Goal: Task Accomplishment & Management: Use online tool/utility

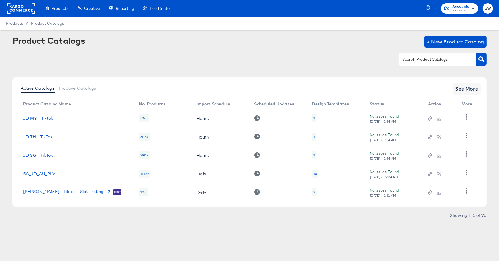
click at [20, 9] on rect at bounding box center [20, 8] width 27 height 11
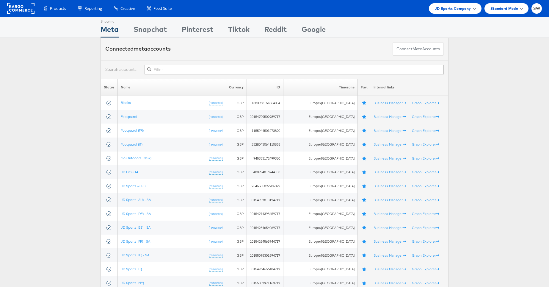
click at [171, 69] on input "text" at bounding box center [294, 70] width 299 height 10
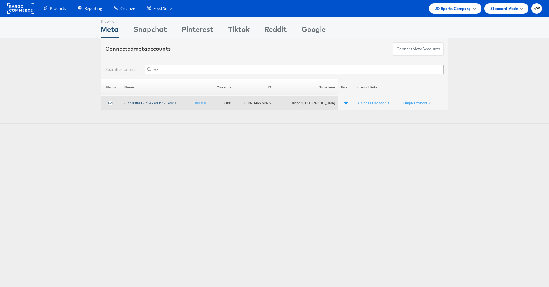
type input "nz"
click at [142, 101] on link "JD Sports (NZ)" at bounding box center [150, 102] width 52 height 4
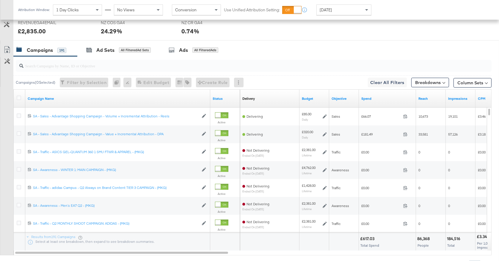
scroll to position [309, 0]
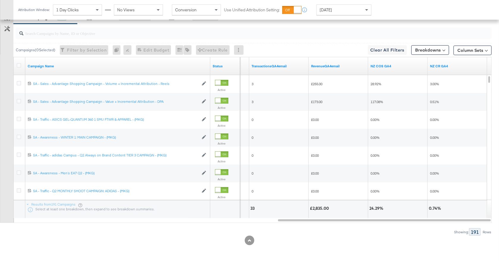
click at [340, 11] on div "Yesterday" at bounding box center [344, 10] width 54 height 10
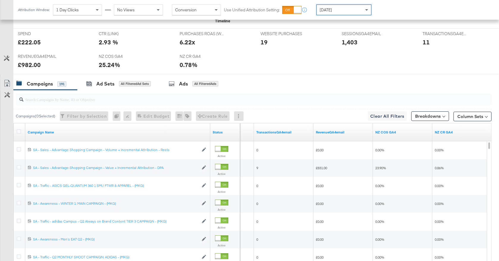
scroll to position [193, 0]
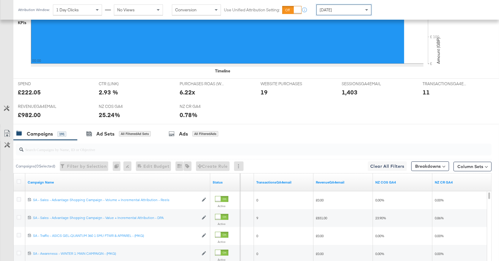
click at [337, 8] on div "Today" at bounding box center [344, 10] width 54 height 10
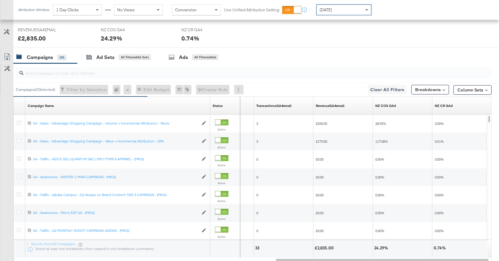
scroll to position [287, 0]
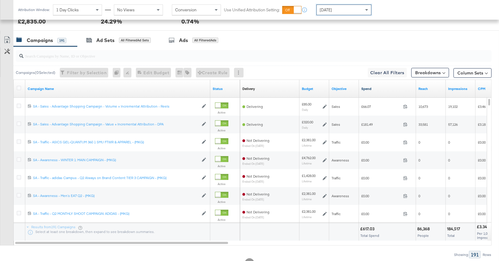
click at [374, 89] on link "Spend" at bounding box center [387, 88] width 52 height 5
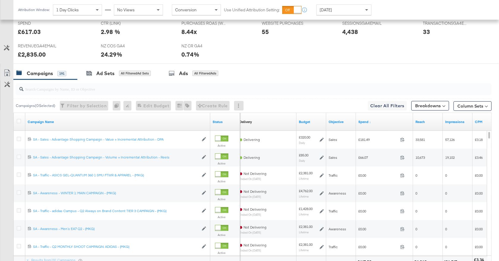
scroll to position [261, 0]
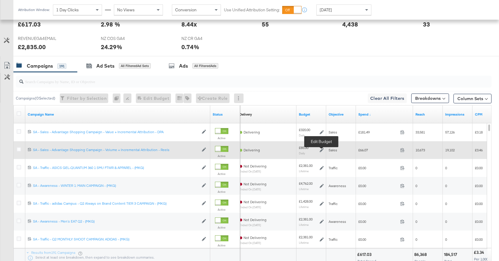
click at [322, 150] on icon at bounding box center [322, 150] width 4 height 4
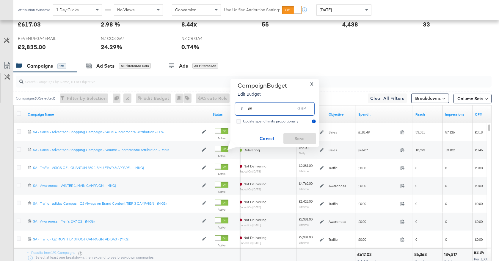
drag, startPoint x: 264, startPoint y: 110, endPoint x: 238, endPoint y: 108, distance: 26.2
click at [238, 108] on div "£ 85 GBP" at bounding box center [275, 108] width 80 height 13
type input "130"
click at [305, 137] on span "Save" at bounding box center [300, 138] width 28 height 7
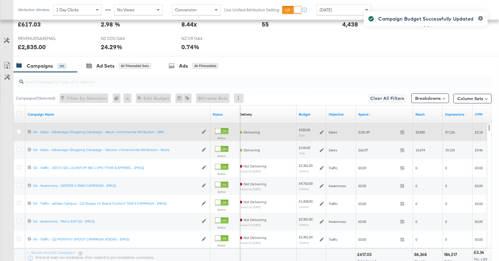
click at [321, 132] on icon at bounding box center [322, 132] width 4 height 4
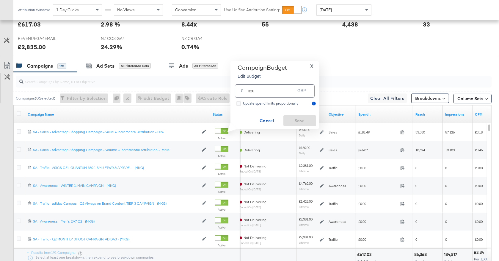
click at [250, 90] on input "320" at bounding box center [271, 88] width 47 height 13
type input "520"
click at [296, 118] on span "Save" at bounding box center [300, 120] width 28 height 7
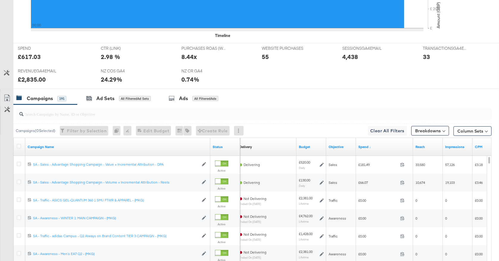
scroll to position [0, 0]
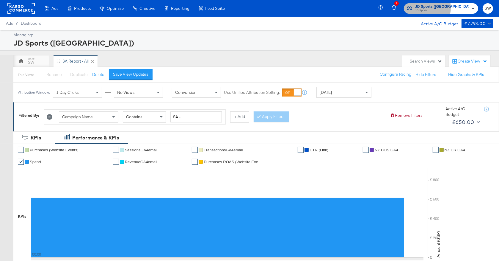
click at [449, 8] on span "JD Sports (NZ)" at bounding box center [442, 7] width 54 height 6
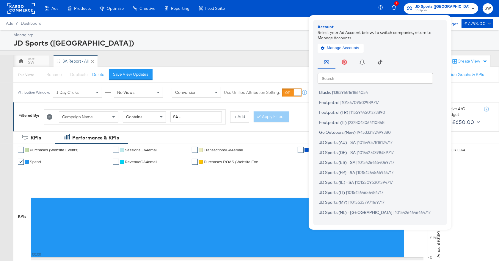
click at [384, 79] on input "text" at bounding box center [375, 78] width 115 height 11
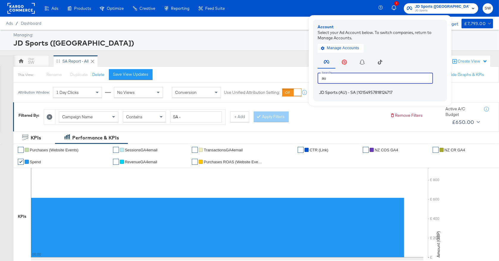
type input "au"
click at [356, 91] on span "JD Sports (AU) - SA" at bounding box center [337, 92] width 37 height 5
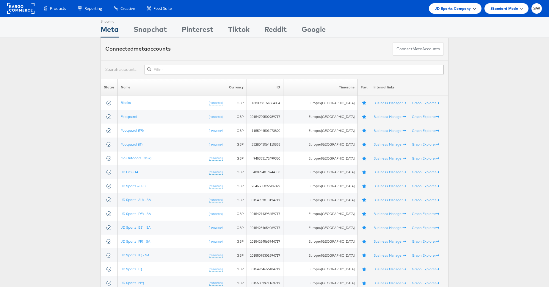
click at [445, 6] on span "JD Sports Company" at bounding box center [453, 8] width 36 height 6
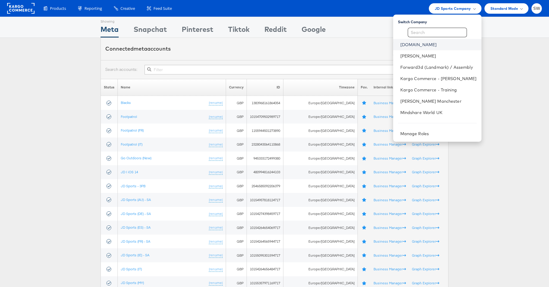
click at [412, 43] on link "[DOMAIN_NAME]" at bounding box center [438, 45] width 76 height 6
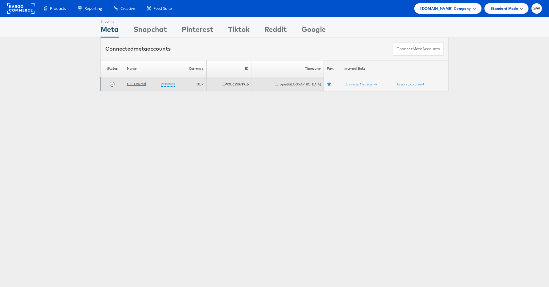
click at [135, 84] on link "DRL Limited" at bounding box center [136, 83] width 19 height 4
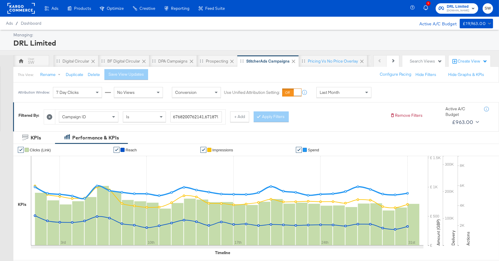
click at [187, 35] on div "Managing:" at bounding box center [252, 35] width 478 height 6
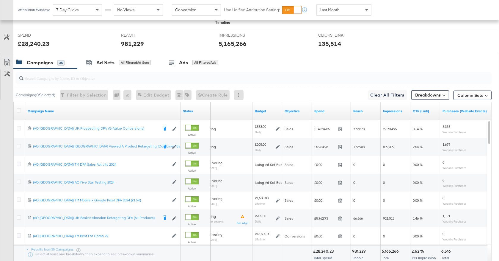
scroll to position [226, 0]
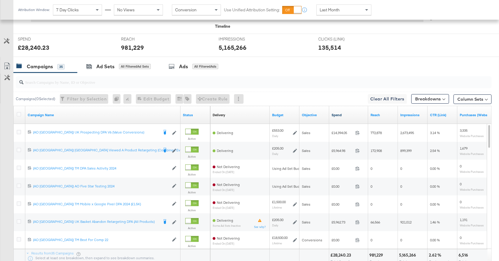
click at [347, 112] on link "Spend" at bounding box center [349, 114] width 34 height 5
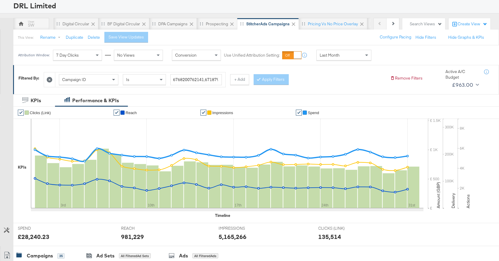
scroll to position [0, 0]
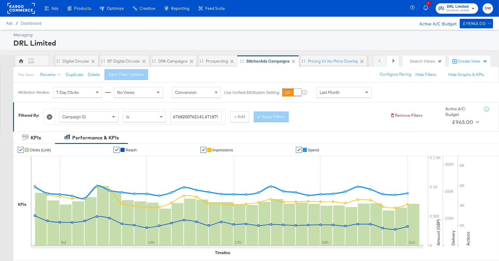
click at [415, 61] on div "Search Views" at bounding box center [426, 61] width 32 height 6
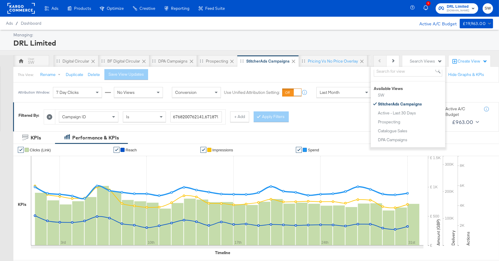
scroll to position [15, 0]
click at [467, 88] on div "Attribution Window: 7 Day Clicks No Views Conversion Use Unified Attribution Se…" at bounding box center [249, 92] width 499 height 20
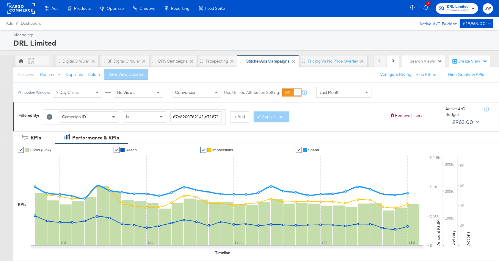
click at [463, 61] on div "Create View" at bounding box center [473, 61] width 30 height 6
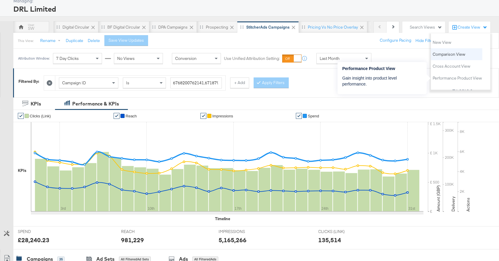
scroll to position [35, 0]
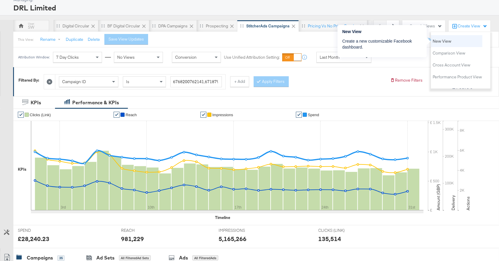
click at [443, 41] on span "New View" at bounding box center [442, 41] width 19 height 6
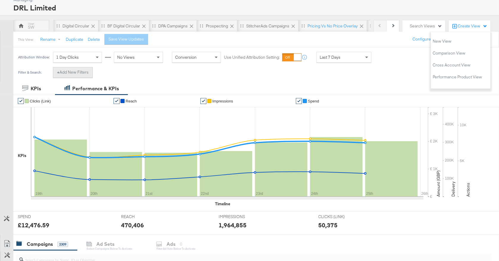
click at [80, 71] on button "+ Add New Filters" at bounding box center [73, 72] width 40 height 11
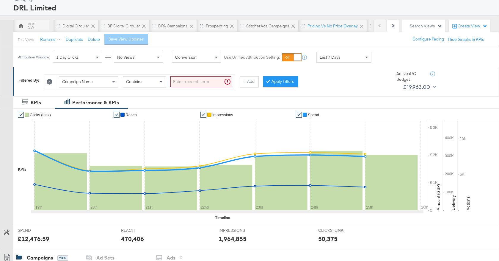
click at [78, 56] on span "1 Day Clicks" at bounding box center [67, 56] width 23 height 5
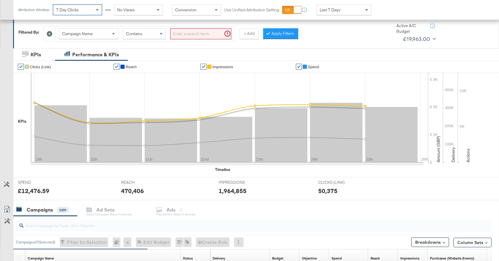
scroll to position [68, 0]
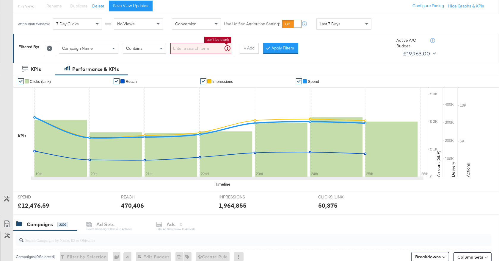
click at [203, 50] on input "search" at bounding box center [200, 48] width 61 height 11
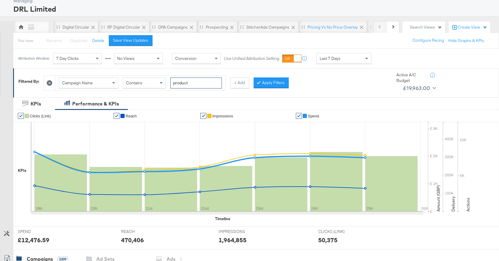
scroll to position [22, 0]
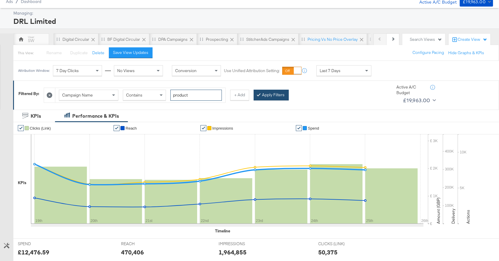
type input "product"
drag, startPoint x: 274, startPoint y: 92, endPoint x: 288, endPoint y: 92, distance: 14.6
click at [274, 92] on button "Apply Filters" at bounding box center [271, 95] width 35 height 11
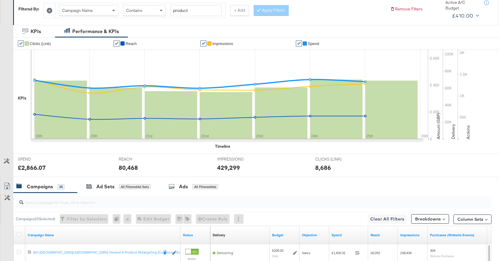
scroll to position [15, 0]
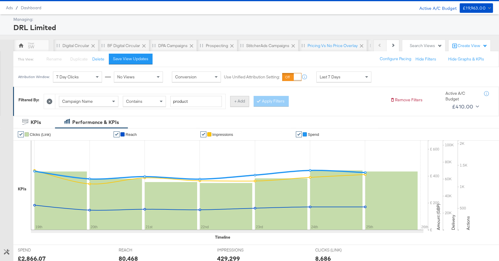
click at [240, 100] on button "+ Add" at bounding box center [239, 101] width 19 height 11
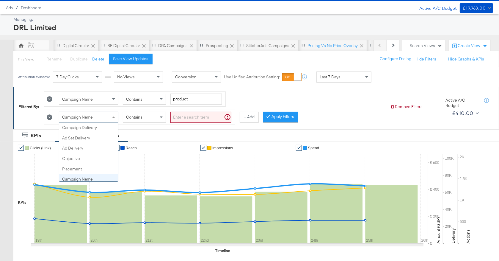
click at [105, 115] on div "Campaign Name" at bounding box center [88, 117] width 59 height 10
type input "d"
type input "deliver"
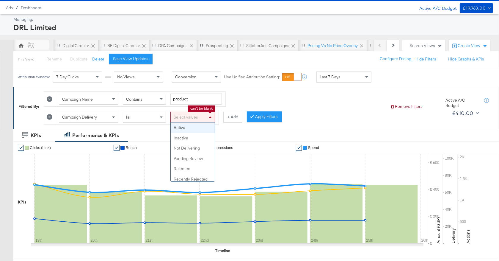
click at [182, 117] on div "Select values" at bounding box center [193, 117] width 44 height 10
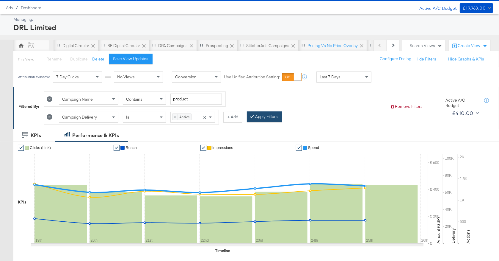
click at [260, 116] on button "Apply Filters" at bounding box center [264, 116] width 35 height 11
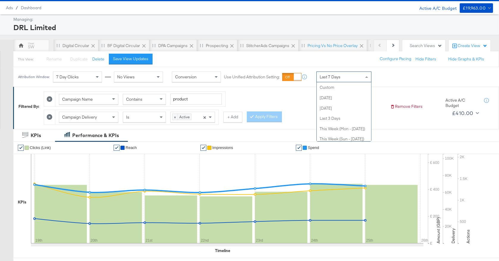
click at [338, 75] on span "Last 7 Days" at bounding box center [330, 76] width 21 height 5
click at [282, 97] on div "Campaign Name Contains product Campaign Delivery Is × Active × + Add Apply Filt…" at bounding box center [215, 106] width 342 height 36
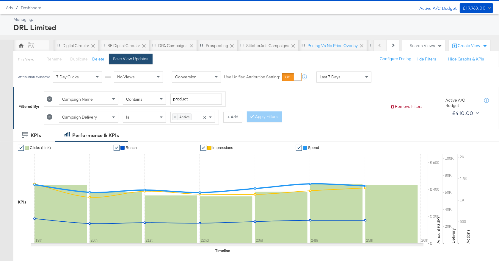
click at [122, 61] on div "Save View Updates" at bounding box center [130, 59] width 35 height 6
click at [56, 58] on button "Rename" at bounding box center [51, 59] width 31 height 11
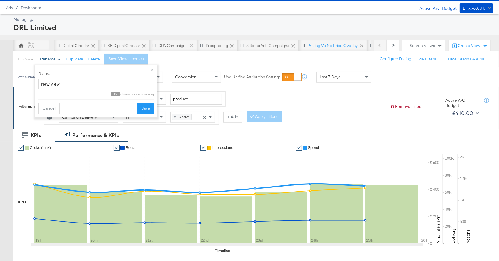
scroll to position [15, 0]
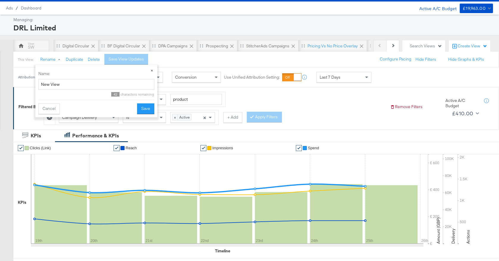
click at [152, 70] on button "×" at bounding box center [152, 70] width 11 height 11
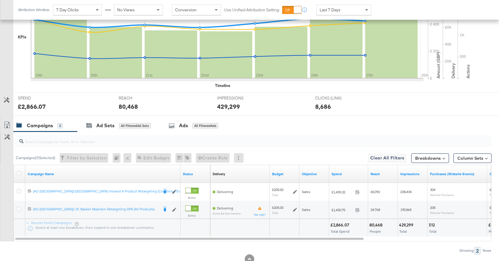
scroll to position [0, 0]
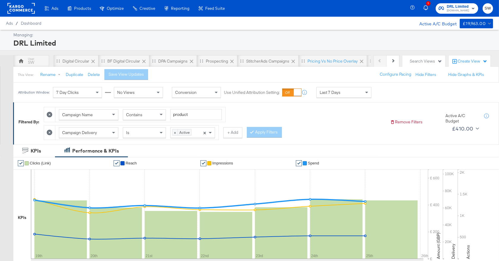
click at [414, 60] on div "Search Views" at bounding box center [426, 61] width 32 height 6
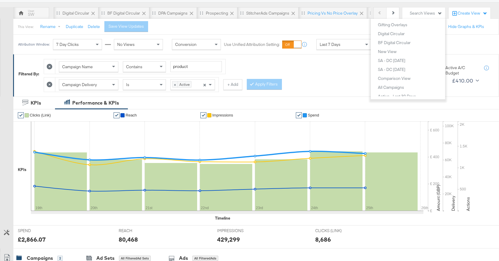
scroll to position [108, 0]
click at [338, 29] on div "This View: Rename Duplicate Delete Save View Updates Configure Pacing Hide Filt…" at bounding box center [256, 26] width 486 height 16
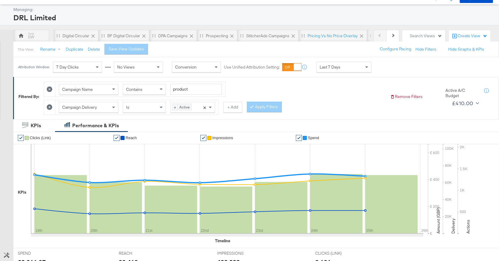
scroll to position [0, 0]
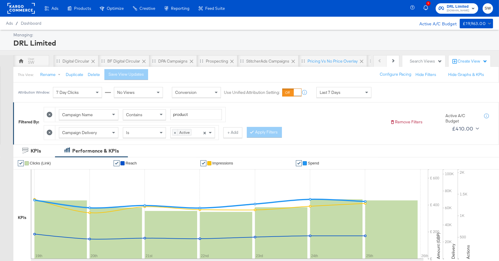
click at [461, 59] on div "Create View" at bounding box center [473, 61] width 30 height 6
drag, startPoint x: 371, startPoint y: 112, endPoint x: 393, endPoint y: 63, distance: 53.0
click at [371, 112] on div "Campaign Name Contains product Campaign Delivery Is × Active × + Add Apply Filt…" at bounding box center [215, 122] width 342 height 36
click at [396, 60] on button "Next" at bounding box center [393, 61] width 13 height 12
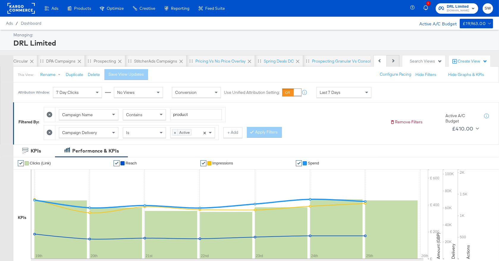
click at [396, 60] on button "Next" at bounding box center [393, 61] width 13 height 12
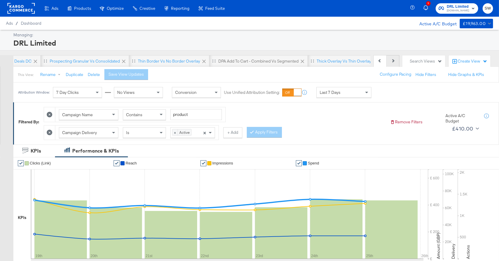
click at [396, 60] on button "Next" at bounding box center [393, 61] width 13 height 12
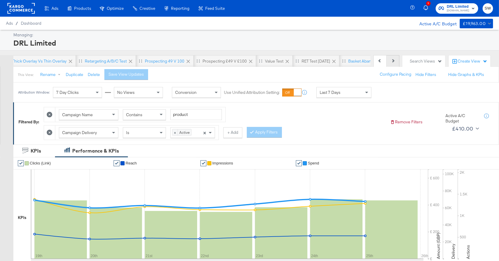
click at [397, 62] on button "Next" at bounding box center [393, 61] width 13 height 12
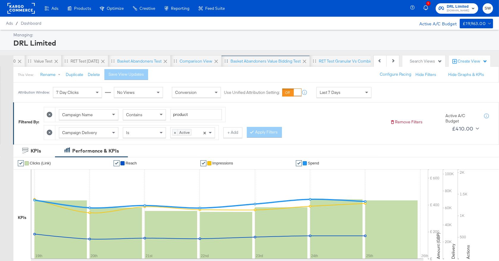
click at [241, 60] on div "Basket Abandoners Value Bidding Test" at bounding box center [265, 61] width 70 height 6
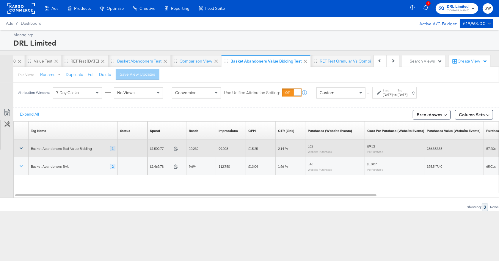
click at [24, 148] on button at bounding box center [21, 148] width 14 height 11
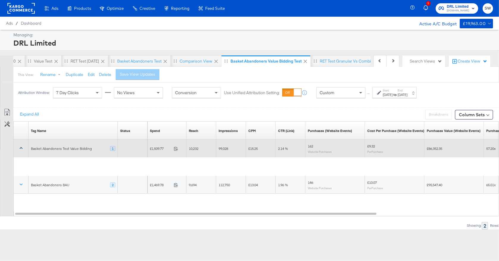
click at [23, 147] on icon at bounding box center [21, 148] width 6 height 6
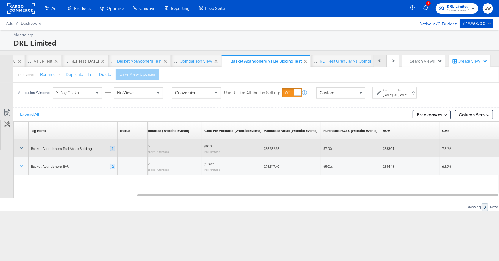
click at [377, 64] on button "Previous" at bounding box center [380, 61] width 13 height 12
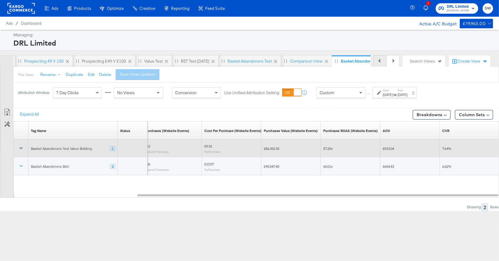
click at [377, 64] on button "Previous" at bounding box center [380, 61] width 13 height 12
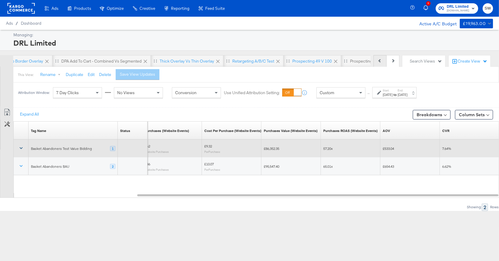
click at [377, 64] on button "Previous" at bounding box center [380, 61] width 13 height 12
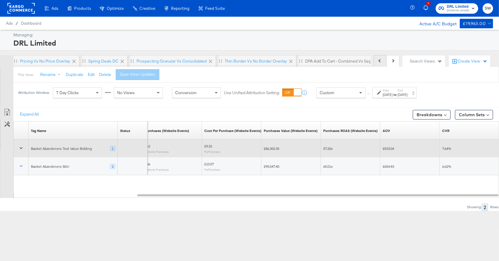
click at [377, 64] on button "Previous" at bounding box center [380, 61] width 13 height 12
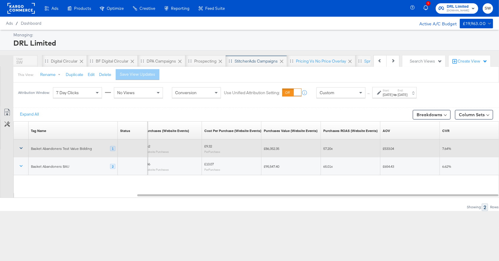
click at [267, 62] on div "StitcherAds Campaigns" at bounding box center [256, 61] width 43 height 6
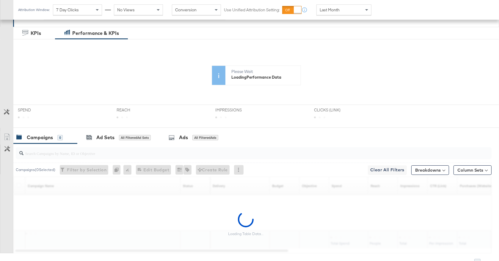
scroll to position [135, 0]
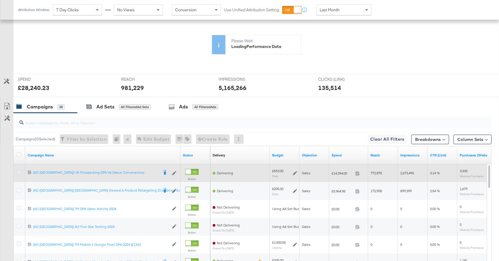
click at [18, 172] on icon at bounding box center [19, 172] width 4 height 4
click at [0, 0] on input "checkbox" at bounding box center [0, 0] width 0 height 0
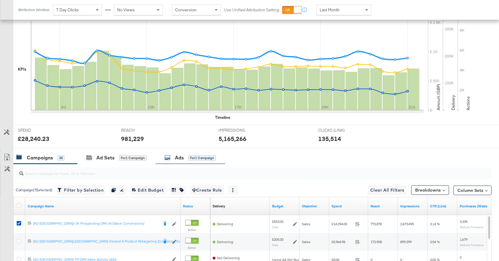
scroll to position [192, 0]
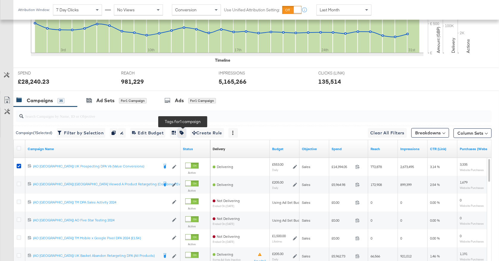
click at [183, 133] on icon "button" at bounding box center [182, 133] width 4 height 4
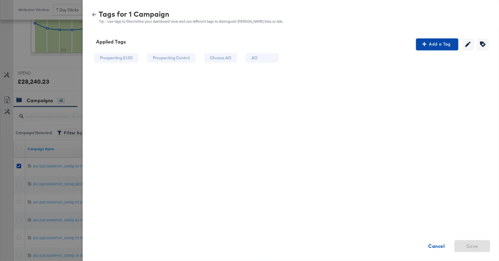
click at [443, 43] on span "Add a Tag" at bounding box center [436, 43] width 37 height 7
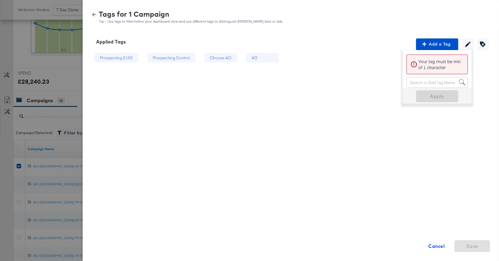
click at [447, 27] on div "Tags for 1 Campaign Tip: - Use tags to filter/refine your dashboard view and us…" at bounding box center [291, 14] width 416 height 27
click at [435, 246] on strong "Cancel" at bounding box center [437, 245] width 16 height 8
click at [435, 244] on strong "Cancel" at bounding box center [437, 245] width 16 height 8
click at [92, 13] on icon "button" at bounding box center [94, 14] width 4 height 4
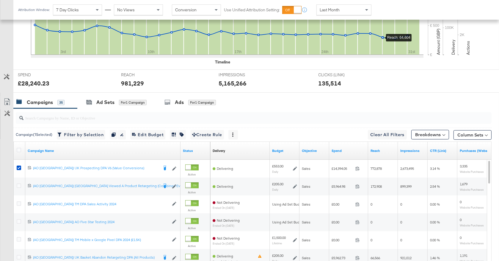
scroll to position [0, 0]
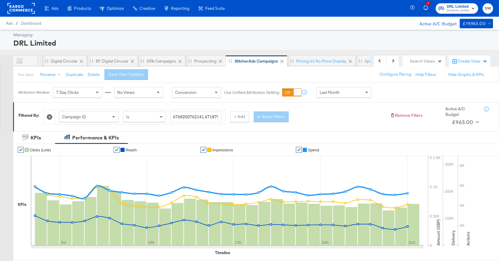
click at [464, 61] on div "Create View" at bounding box center [473, 61] width 30 height 6
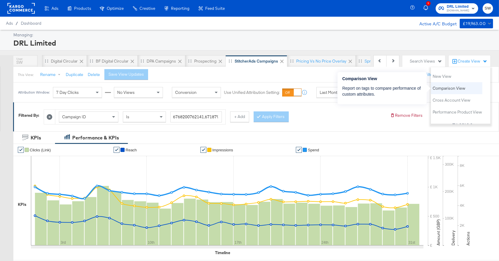
click at [455, 86] on span "Comparison View" at bounding box center [449, 88] width 33 height 6
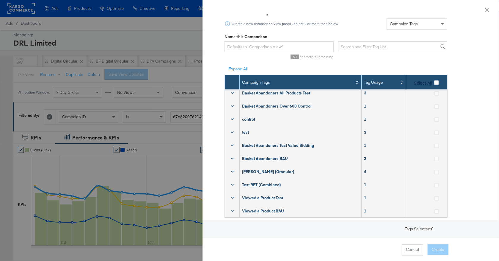
scroll to position [18, 0]
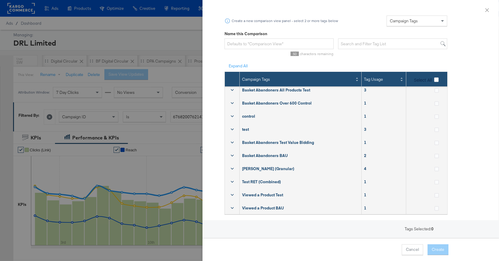
drag, startPoint x: 436, startPoint y: 143, endPoint x: 437, endPoint y: 146, distance: 3.0
click at [436, 143] on icon at bounding box center [437, 142] width 4 height 4
click at [0, 0] on input "checkbox" at bounding box center [0, 0] width 0 height 0
click at [437, 156] on icon at bounding box center [437, 155] width 4 height 4
click at [0, 0] on input "checkbox" at bounding box center [0, 0] width 0 height 0
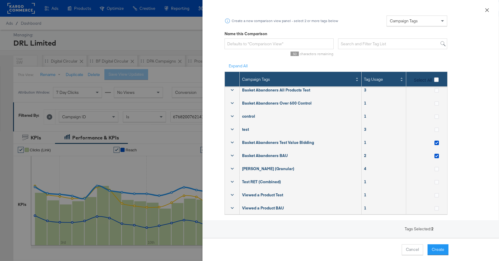
click at [485, 10] on icon "close" at bounding box center [487, 10] width 5 height 5
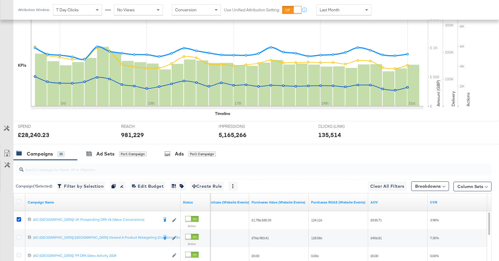
scroll to position [125, 0]
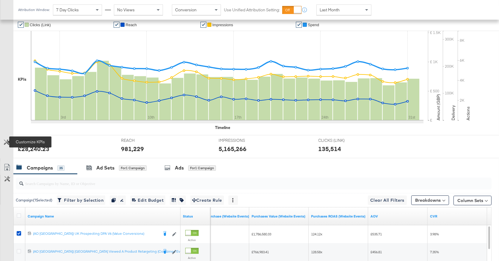
click at [6, 144] on icon at bounding box center [7, 142] width 6 height 6
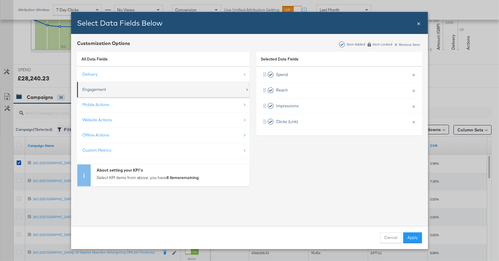
scroll to position [196, 0]
click at [152, 92] on div "Engagement" at bounding box center [163, 89] width 163 height 12
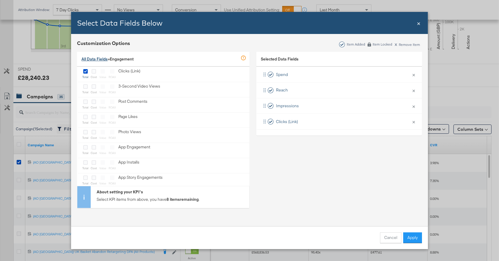
click at [88, 59] on link "All Data Fields" at bounding box center [94, 58] width 26 height 5
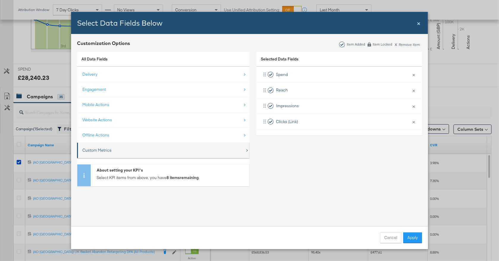
click at [98, 151] on div "Custom Metrics" at bounding box center [96, 150] width 29 height 6
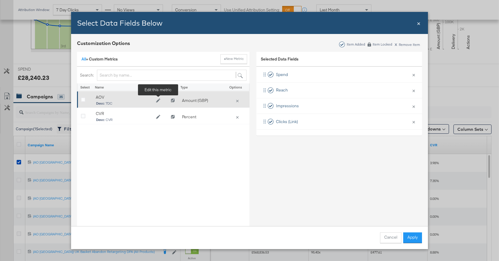
click at [157, 101] on icon "Edit AOV" at bounding box center [158, 100] width 4 height 4
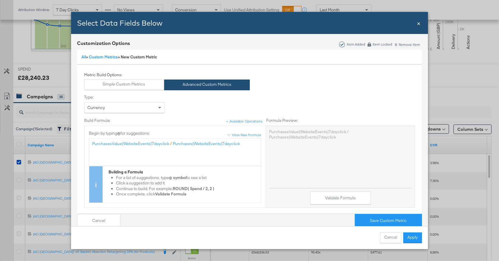
scroll to position [0, 0]
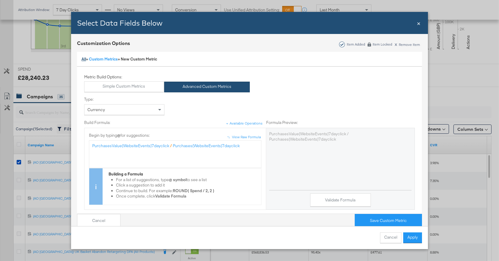
click at [84, 60] on link "All" at bounding box center [83, 58] width 4 height 5
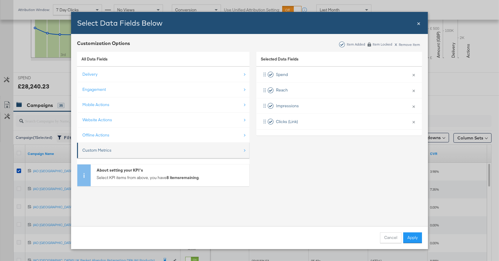
scroll to position [186, 0]
click at [119, 145] on div "Custom Metrics" at bounding box center [163, 150] width 163 height 12
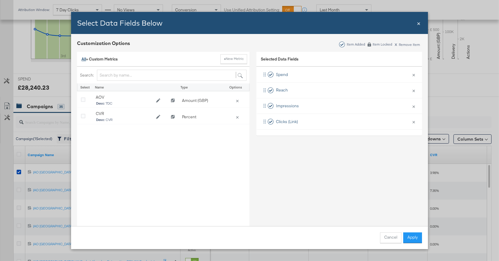
click at [85, 58] on link "All" at bounding box center [83, 58] width 4 height 5
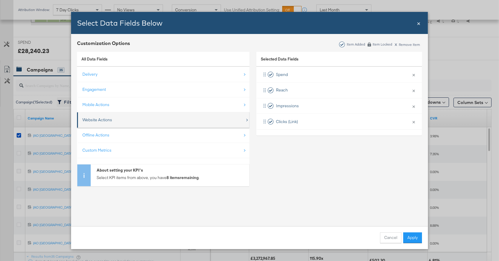
scroll to position [224, 0]
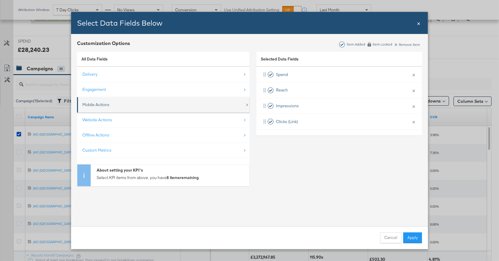
click at [173, 105] on div "Mobile Actions" at bounding box center [163, 104] width 163 height 12
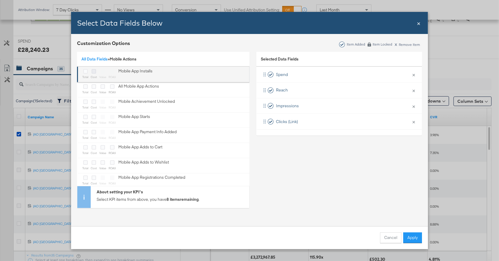
click at [92, 72] on icon "Bulk Add Locations Modal" at bounding box center [94, 71] width 4 height 4
click at [0, 0] on input "Bulk Add Locations Modal" at bounding box center [0, 0] width 0 height 0
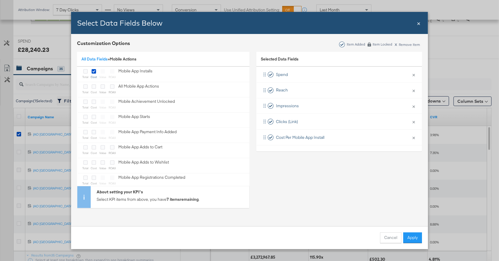
click at [418, 25] on span "×" at bounding box center [419, 23] width 4 height 8
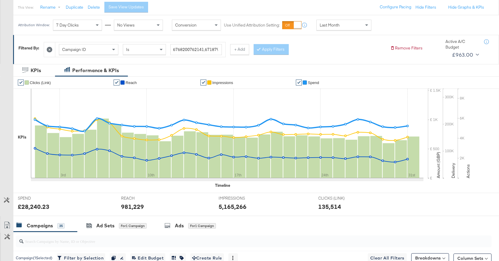
scroll to position [64, 0]
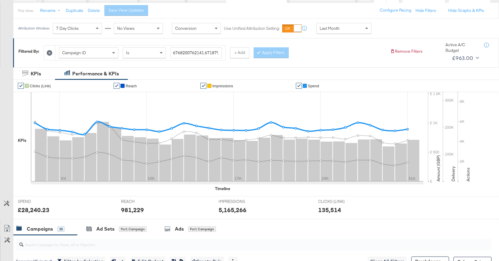
click at [311, 85] on span "Spend" at bounding box center [313, 86] width 11 height 4
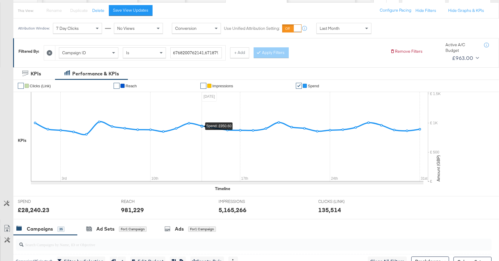
scroll to position [111, 0]
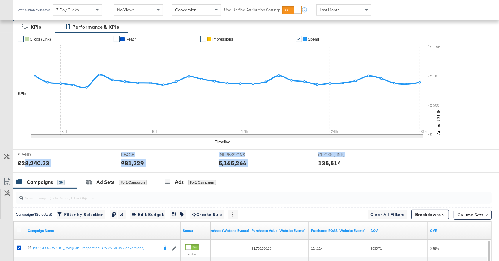
drag, startPoint x: 26, startPoint y: 159, endPoint x: 425, endPoint y: 157, distance: 398.8
click at [425, 157] on div "SPEND SPEND £28,240.23 REACH REACH 981,229 IMPRESSIONS IMPRESSIONS 5,165,266 CL…" at bounding box center [256, 160] width 486 height 23
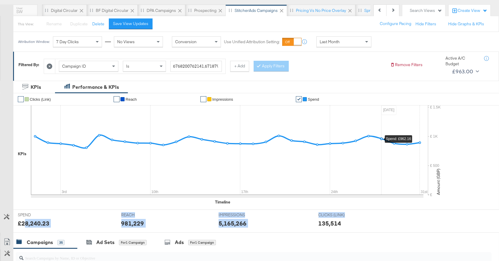
scroll to position [46, 0]
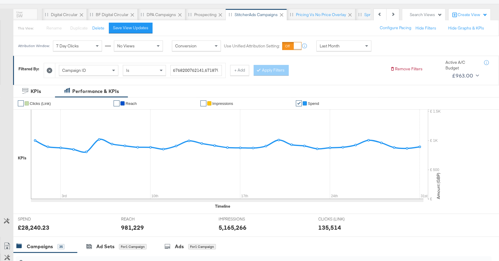
click at [427, 107] on ul "✔ Clicks (Link) ✔ Reach ✔ Impressions ✔ Spend" at bounding box center [258, 103] width 491 height 12
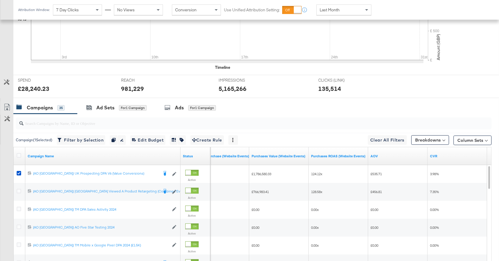
scroll to position [221, 0]
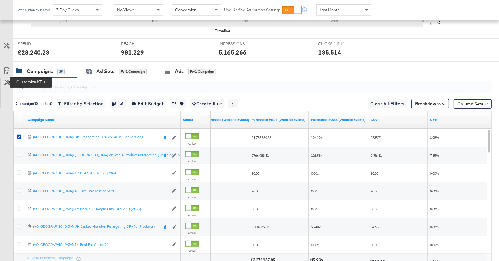
click at [6, 82] on icon at bounding box center [7, 82] width 6 height 6
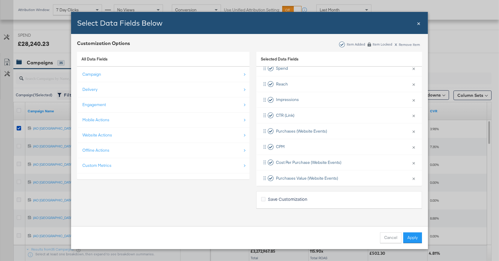
scroll to position [134, 0]
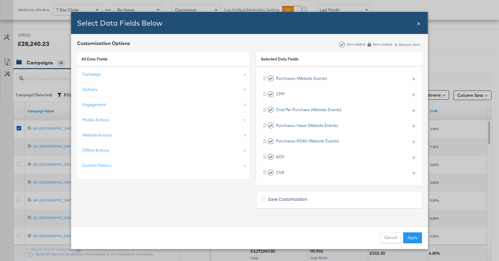
click at [416, 25] on div "Select Data Fields Below Close ×" at bounding box center [249, 23] width 357 height 22
click at [417, 24] on span "×" at bounding box center [419, 23] width 4 height 8
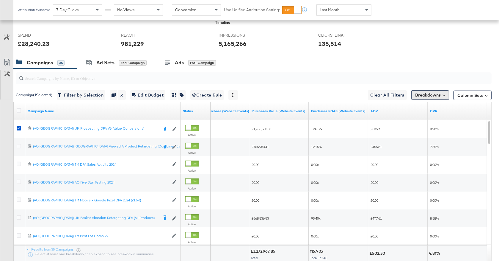
click at [435, 94] on button "Breakdowns" at bounding box center [430, 95] width 38 height 10
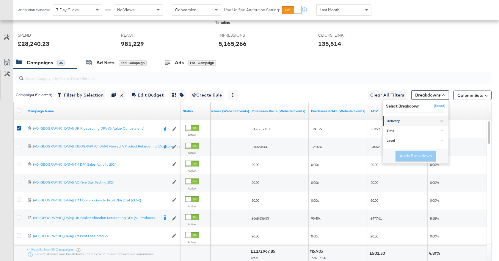
click at [436, 120] on div "Delivery" at bounding box center [416, 121] width 59 height 5
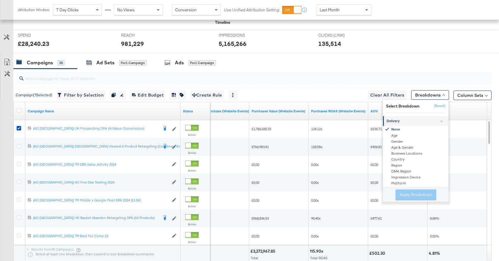
click at [436, 120] on div "Delivery" at bounding box center [416, 121] width 59 height 5
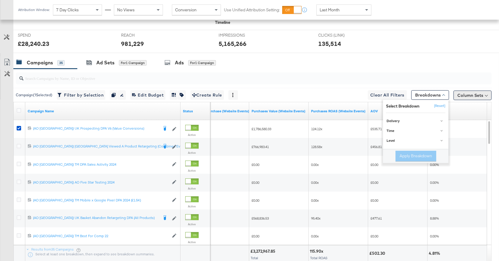
click at [464, 97] on button "Column Sets" at bounding box center [473, 95] width 38 height 10
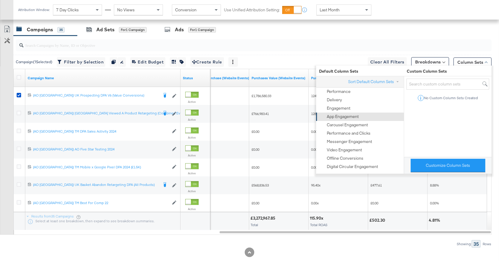
scroll to position [264, 0]
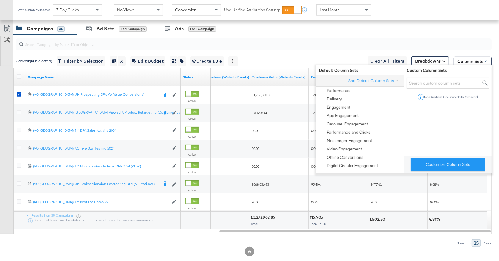
click at [357, 33] on div "Campaigns 35 Ad Sets for 1 Campaign Ads for 1 Campaign" at bounding box center [256, 28] width 486 height 13
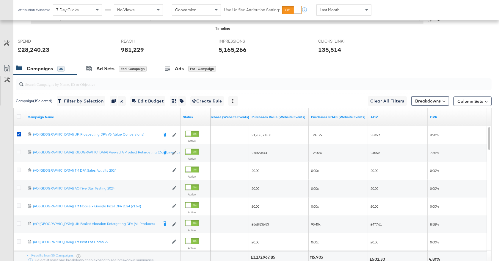
scroll to position [222, 0]
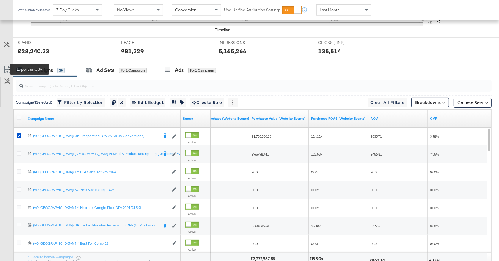
click at [8, 70] on icon at bounding box center [7, 69] width 7 height 7
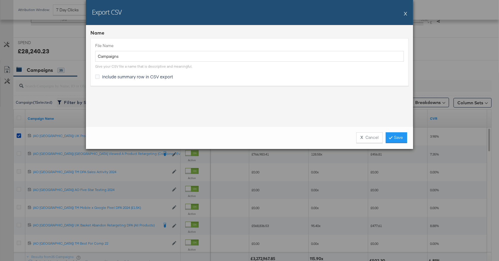
click at [404, 12] on div "Export CSV X" at bounding box center [249, 12] width 327 height 25
click at [406, 13] on button "X" at bounding box center [405, 13] width 3 height 12
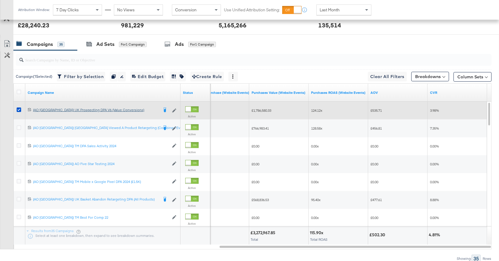
scroll to position [235, 0]
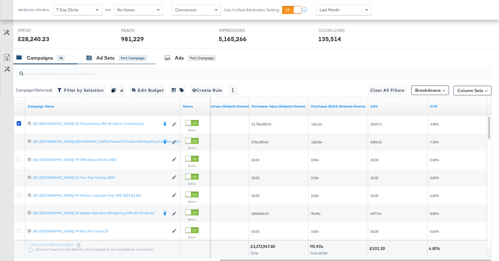
click at [102, 59] on div "Ad Sets" at bounding box center [105, 57] width 18 height 7
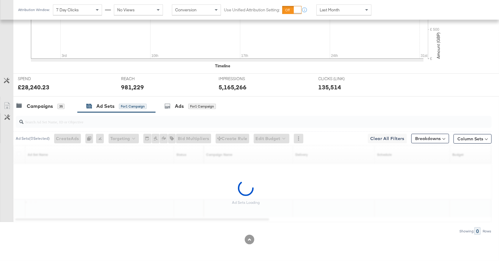
scroll to position [186, 0]
click at [51, 106] on div "Campaigns" at bounding box center [40, 106] width 26 height 7
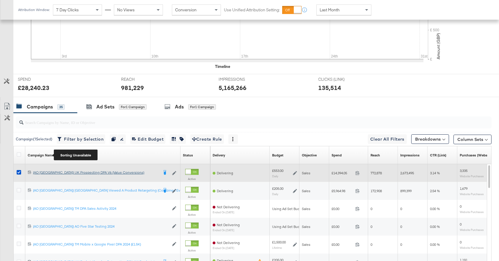
scroll to position [235, 0]
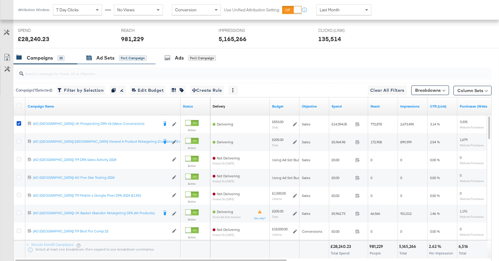
click at [118, 55] on div "Ad Sets for 1 Campaign" at bounding box center [116, 57] width 60 height 7
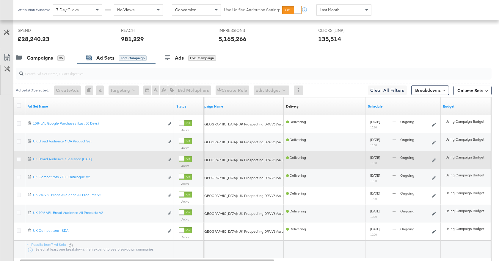
scroll to position [229, 0]
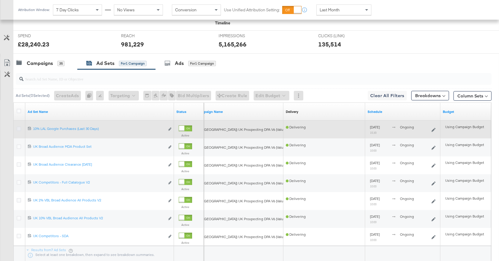
click at [19, 127] on icon at bounding box center [19, 128] width 4 height 4
click at [0, 0] on input "checkbox" at bounding box center [0, 0] width 0 height 0
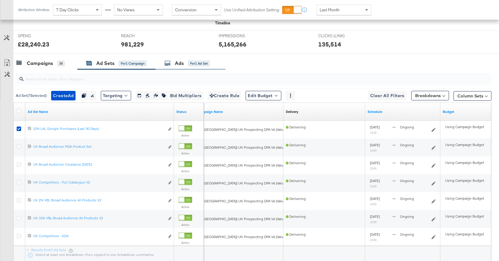
click at [195, 60] on div "Ads for 1 Ad Set" at bounding box center [191, 63] width 70 height 13
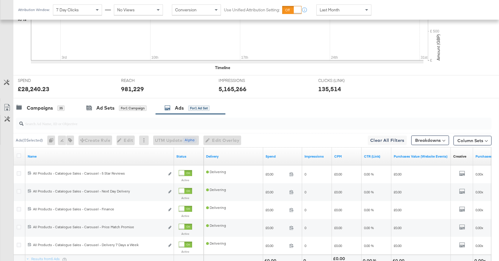
scroll to position [239, 0]
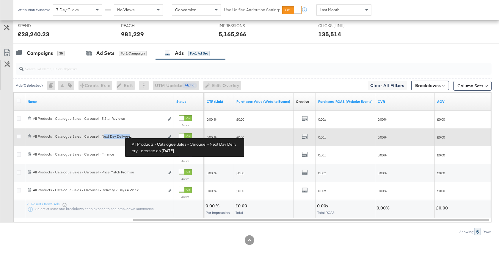
drag, startPoint x: 101, startPoint y: 135, endPoint x: 136, endPoint y: 135, distance: 34.5
click at [136, 135] on div "All Products - Catalogue Sales - Carousel - Next Day Delivery All Products - Ca…" at bounding box center [99, 136] width 132 height 5
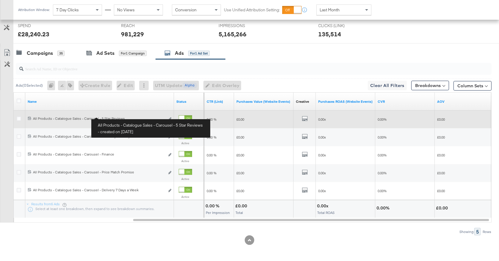
click at [102, 116] on div "All Products - Catalogue Sales - Carousel - 5 Star Reviews All Products - Catal…" at bounding box center [99, 118] width 132 height 5
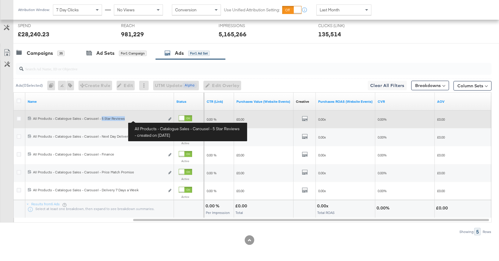
drag, startPoint x: 100, startPoint y: 116, endPoint x: 139, endPoint y: 120, distance: 38.8
click at [139, 120] on div "All Products - Catalogue Sales - Carousel - 5 Star Reviews All Products - Catal…" at bounding box center [99, 118] width 132 height 5
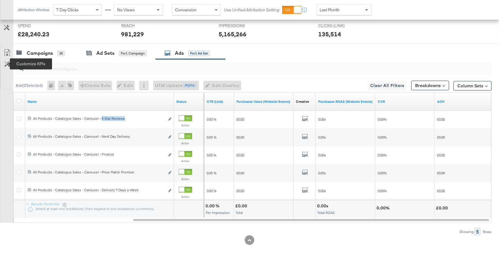
click at [8, 63] on icon at bounding box center [7, 64] width 6 height 6
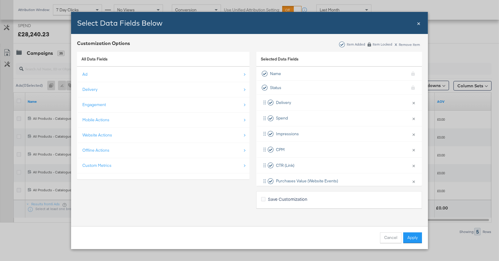
click at [421, 24] on div "Select Data Fields Below Close ×" at bounding box center [249, 23] width 357 height 22
click at [420, 23] on span "×" at bounding box center [419, 23] width 4 height 8
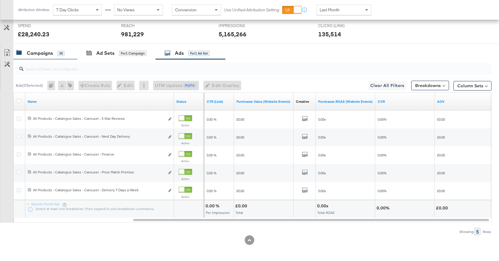
click at [51, 50] on div "Campaigns" at bounding box center [40, 53] width 26 height 7
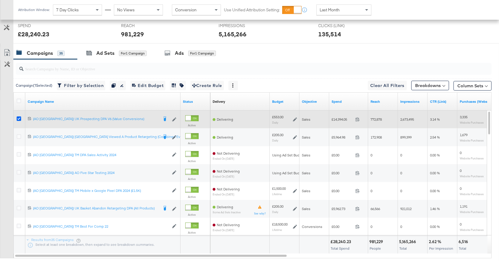
click at [18, 118] on icon at bounding box center [19, 118] width 4 height 4
click at [0, 0] on input "checkbox" at bounding box center [0, 0] width 0 height 0
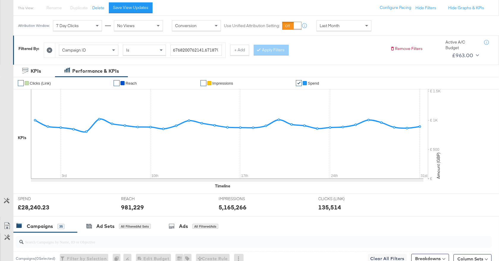
scroll to position [0, 0]
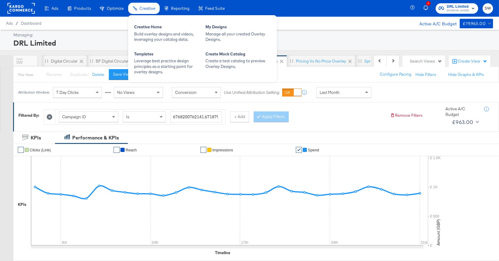
click at [148, 8] on span "Creative" at bounding box center [147, 8] width 16 height 5
click at [166, 33] on div "Build overlay designs and videos, leveraging your catalog data." at bounding box center [166, 36] width 65 height 11
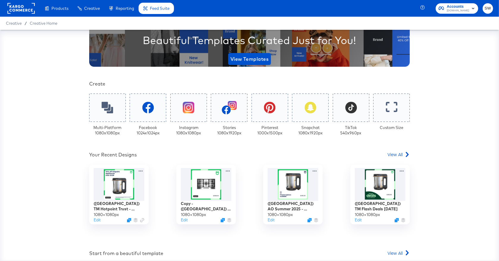
scroll to position [76, 0]
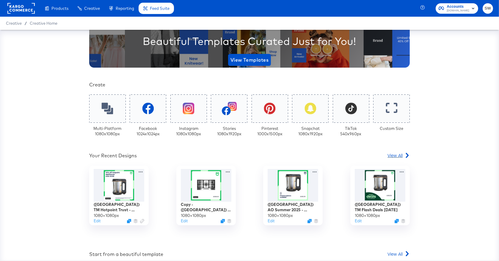
click at [401, 156] on span "View All" at bounding box center [395, 155] width 15 height 6
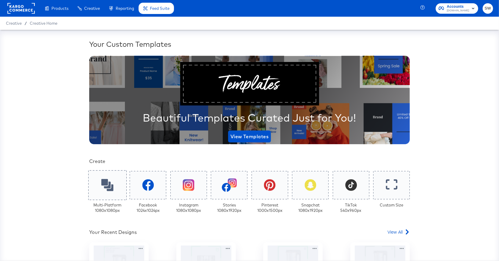
click at [104, 180] on icon at bounding box center [107, 185] width 12 height 12
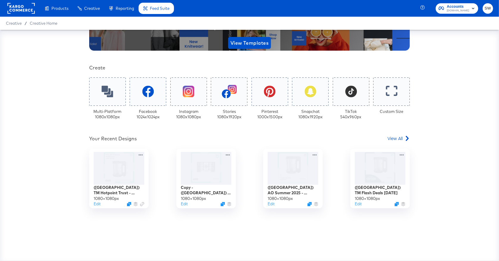
scroll to position [105, 0]
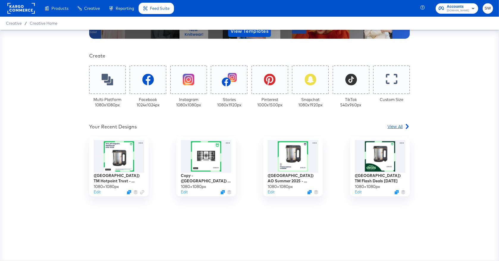
click at [401, 123] on span "View All" at bounding box center [395, 126] width 15 height 6
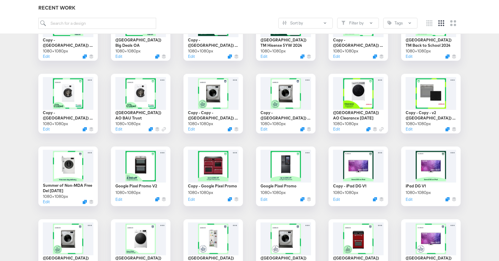
scroll to position [700, 0]
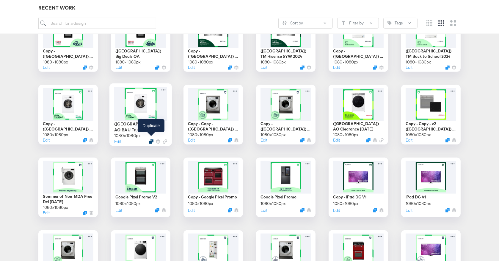
click at [150, 139] on icon "Duplicate" at bounding box center [151, 141] width 4 height 4
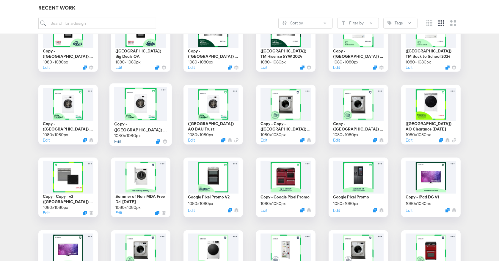
click at [116, 138] on button "Edit" at bounding box center [117, 141] width 7 height 6
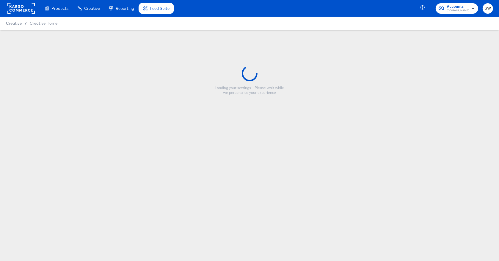
type input "Copy - (UK) AO BAU Trust"
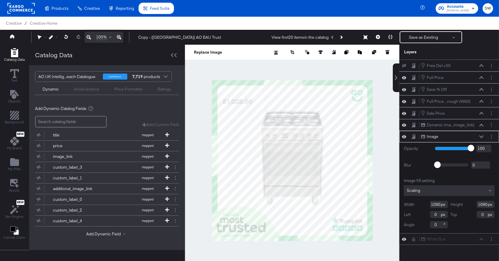
click at [481, 136] on icon at bounding box center [481, 136] width 4 height 3
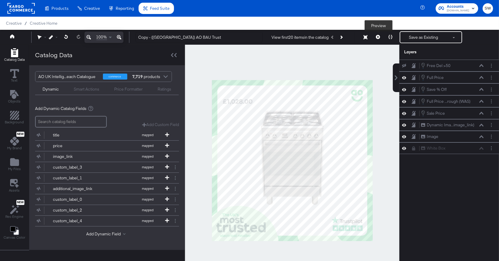
click at [378, 35] on icon at bounding box center [378, 37] width 4 height 4
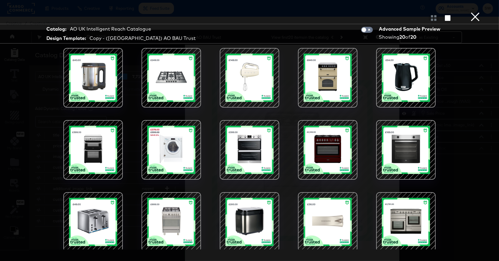
click at [166, 143] on div at bounding box center [171, 149] width 51 height 51
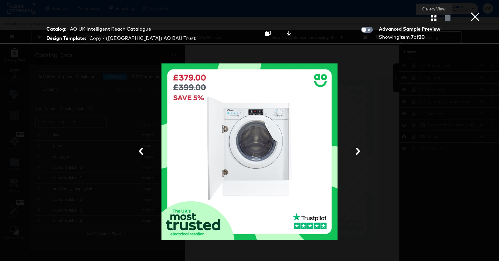
click at [434, 20] on icon "button" at bounding box center [434, 18] width 6 height 6
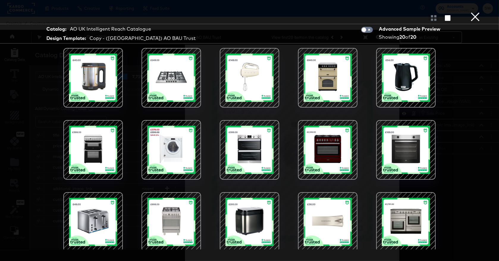
click at [472, 12] on button "×" at bounding box center [475, 6] width 12 height 12
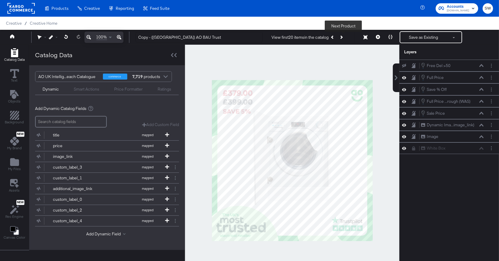
click at [344, 37] on button "Next Product" at bounding box center [341, 37] width 8 height 11
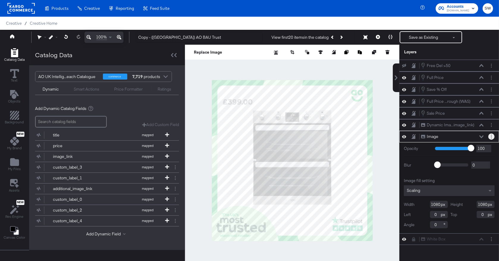
click at [492, 136] on button "Layer Options" at bounding box center [491, 136] width 6 height 6
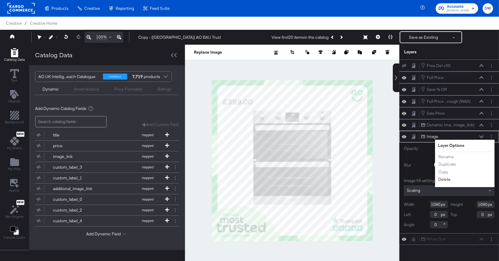
click at [446, 178] on button "Delete" at bounding box center [444, 179] width 13 height 6
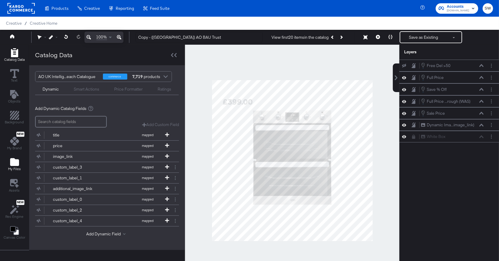
click at [14, 159] on icon "Add Files" at bounding box center [14, 162] width 9 height 8
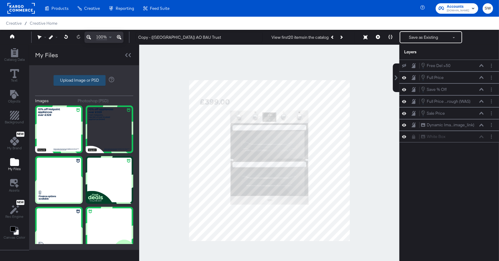
click at [73, 78] on label "Upload Image or PSD" at bounding box center [79, 80] width 51 height 10
click at [84, 80] on input "Upload Image or PSD" at bounding box center [84, 80] width 0 height 0
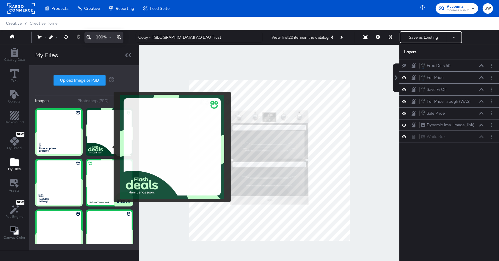
scroll to position [53, 0]
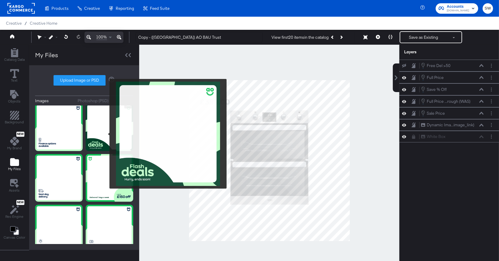
click at [106, 134] on img at bounding box center [110, 127] width 48 height 48
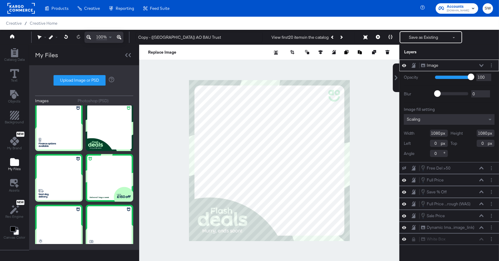
click at [484, 65] on div "Image Image" at bounding box center [454, 65] width 66 height 6
click at [481, 65] on icon at bounding box center [481, 65] width 4 height 3
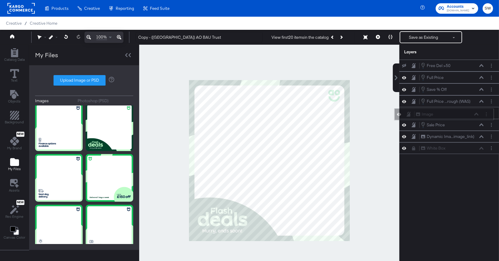
drag, startPoint x: 472, startPoint y: 64, endPoint x: 466, endPoint y: 114, distance: 50.3
click at [467, 114] on div "Image Image" at bounding box center [447, 114] width 63 height 6
drag, startPoint x: 466, startPoint y: 114, endPoint x: 465, endPoint y: 138, distance: 23.8
click at [465, 138] on div "Free Del >50 Free Del >50 Full Price Full Price Save % Off Save % Off Full Pric…" at bounding box center [449, 106] width 100 height 94
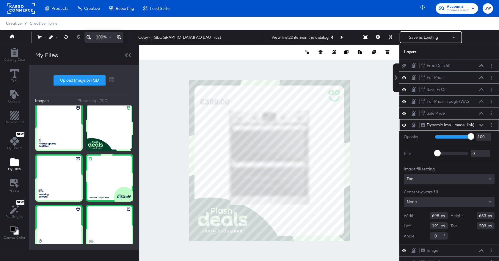
type input "700"
type input "635"
type input "189"
click at [483, 124] on icon at bounding box center [481, 124] width 4 height 3
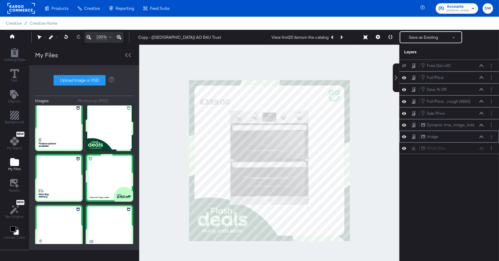
click at [481, 137] on icon at bounding box center [481, 136] width 4 height 3
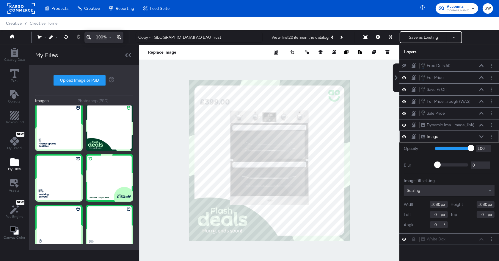
click at [484, 134] on div "Image Image" at bounding box center [454, 136] width 66 height 6
click at [483, 135] on icon at bounding box center [481, 136] width 4 height 3
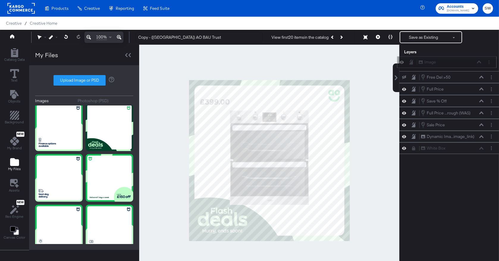
drag, startPoint x: 444, startPoint y: 137, endPoint x: 443, endPoint y: 64, distance: 73.2
click at [443, 64] on div "Image Image" at bounding box center [449, 62] width 63 height 6
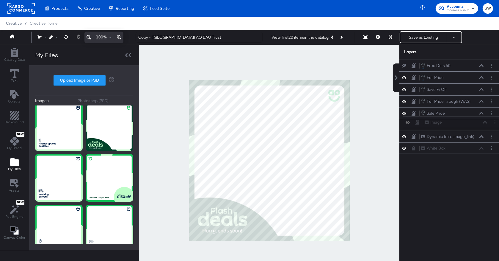
drag, startPoint x: 444, startPoint y: 65, endPoint x: 450, endPoint y: 125, distance: 60.3
click at [450, 126] on div "Image Image Free Del >50 Free Del >50 Full Price Full Price Save % Off Save % O…" at bounding box center [449, 106] width 100 height 94
drag, startPoint x: 450, startPoint y: 125, endPoint x: 448, endPoint y: 134, distance: 9.5
click at [448, 135] on div "Image Image" at bounding box center [449, 132] width 63 height 6
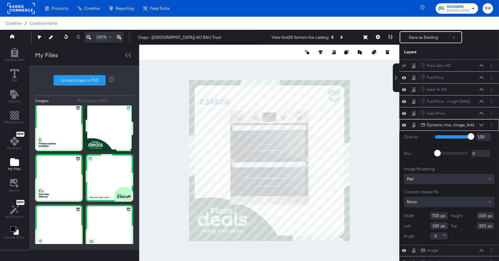
type input "190"
type input "205"
type input "670"
type input "604"
type input "220"
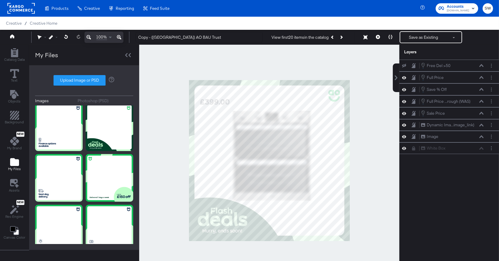
click at [376, 183] on div at bounding box center [269, 160] width 260 height 231
click at [377, 37] on icon at bounding box center [378, 37] width 4 height 4
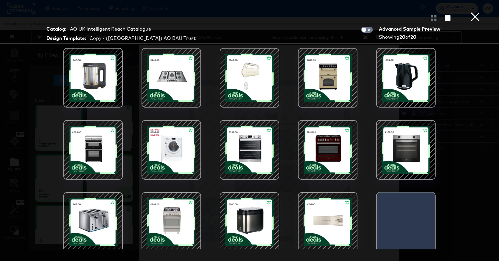
click at [326, 67] on div at bounding box center [327, 77] width 51 height 51
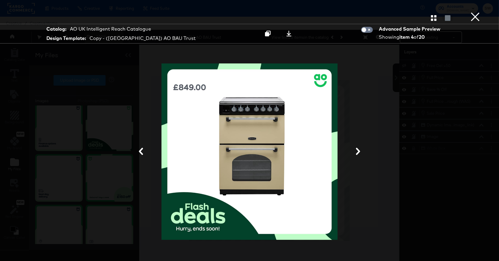
click at [358, 151] on icon at bounding box center [358, 151] width 4 height 7
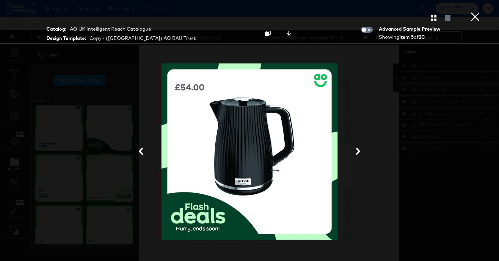
click at [358, 151] on icon at bounding box center [358, 151] width 4 height 7
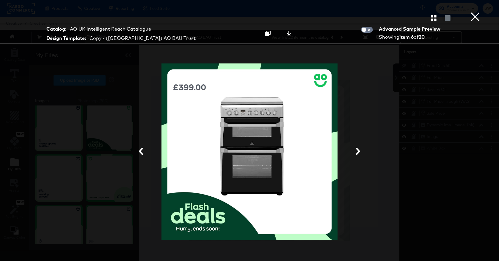
click at [358, 151] on icon at bounding box center [358, 151] width 4 height 7
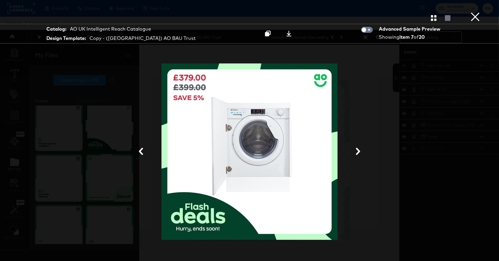
click at [358, 151] on icon at bounding box center [358, 151] width 4 height 7
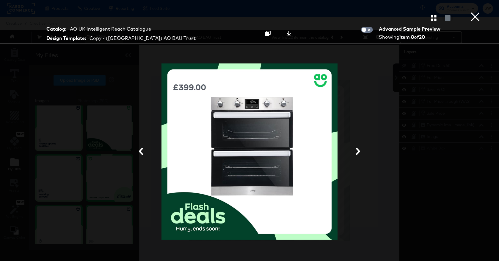
click at [358, 151] on icon at bounding box center [358, 151] width 4 height 7
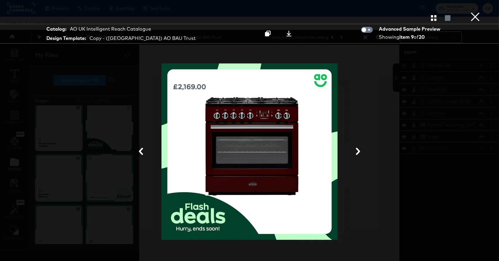
click at [479, 12] on button "×" at bounding box center [475, 6] width 12 height 12
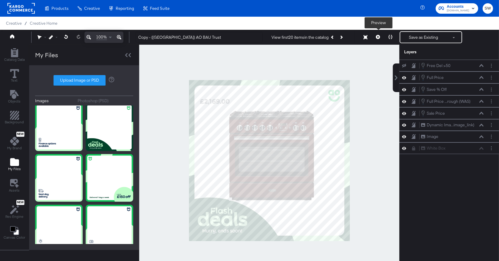
click at [380, 38] on icon at bounding box center [378, 37] width 4 height 4
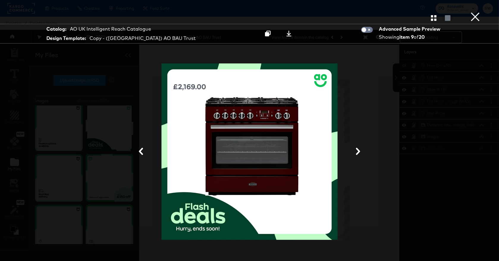
click at [434, 22] on div "Gallery View" at bounding box center [249, 18] width 499 height 12
click at [433, 18] on icon "button" at bounding box center [434, 18] width 6 height 6
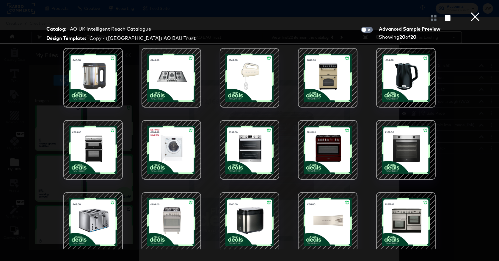
scroll to position [74, 0]
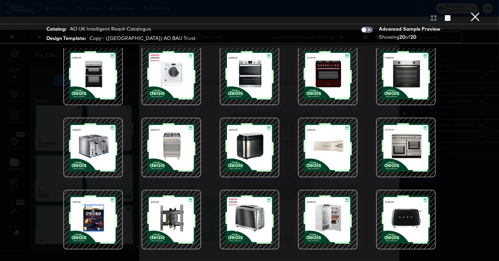
click at [474, 12] on button "×" at bounding box center [475, 6] width 12 height 12
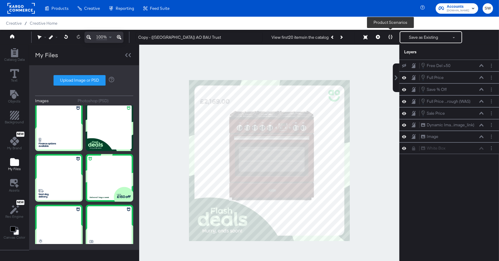
click at [390, 38] on icon at bounding box center [390, 37] width 4 height 4
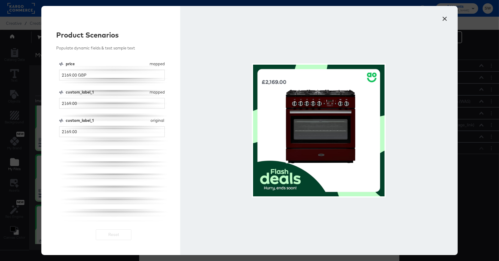
click at [78, 64] on div "price" at bounding box center [107, 64] width 82 height 6
drag, startPoint x: 98, startPoint y: 90, endPoint x: 65, endPoint y: 92, distance: 33.1
click at [66, 92] on div "custom_label_1" at bounding box center [107, 92] width 82 height 6
click at [102, 89] on div "custom_label_1" at bounding box center [107, 92] width 82 height 6
drag, startPoint x: 89, startPoint y: 104, endPoint x: 49, endPoint y: 104, distance: 39.9
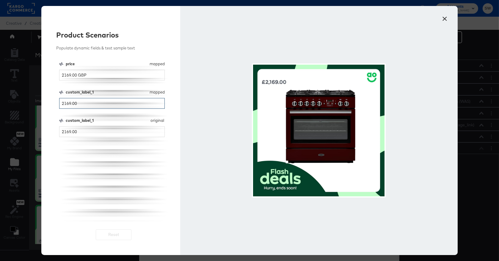
click at [49, 104] on div "Product Scenarios Populate dynamic fields & test sample text price mapped price…" at bounding box center [110, 130] width 139 height 249
type input "900"
click at [85, 132] on input "2169.00" at bounding box center [112, 131] width 106 height 11
click at [168, 92] on div "price mapped price 2169.00 GBP custom_label_1 mapped custom_label_1 900 custom_…" at bounding box center [113, 141] width 109 height 160
drag, startPoint x: 167, startPoint y: 92, endPoint x: 149, endPoint y: 92, distance: 17.9
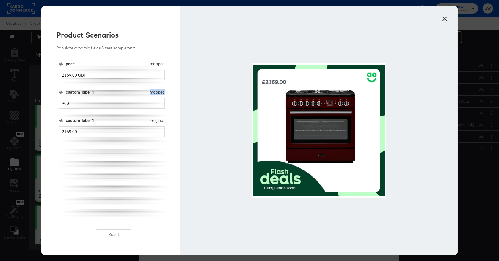
click at [149, 92] on div "price mapped price 2169.00 GBP custom_label_1 mapped custom_label_1 900 custom_…" at bounding box center [113, 141] width 109 height 160
drag, startPoint x: 167, startPoint y: 120, endPoint x: 150, endPoint y: 121, distance: 17.0
click at [150, 121] on div "price mapped price 2169.00 GBP custom_label_1 mapped custom_label_1 900 custom_…" at bounding box center [113, 141] width 109 height 160
drag, startPoint x: 86, startPoint y: 133, endPoint x: 54, endPoint y: 132, distance: 31.8
click at [54, 132] on div "Product Scenarios Populate dynamic fields & test sample text price mapped price…" at bounding box center [110, 130] width 139 height 249
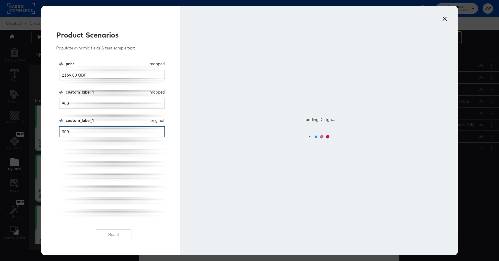
type input "900"
click at [103, 115] on div "price mapped price 2169.00 GBP custom_label_1 mapped custom_label_1 900 custom_…" at bounding box center [113, 141] width 109 height 160
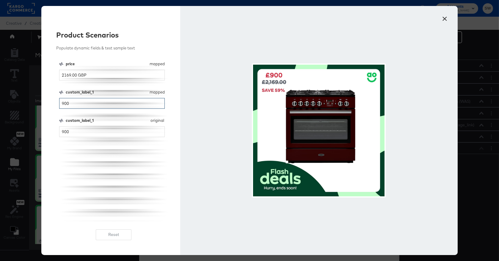
click at [85, 105] on input "900" at bounding box center [112, 103] width 106 height 11
type input "900.00"
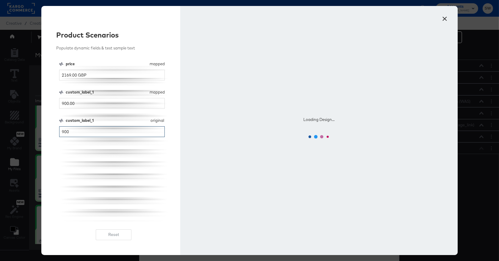
click at [87, 130] on input "900" at bounding box center [112, 131] width 106 height 11
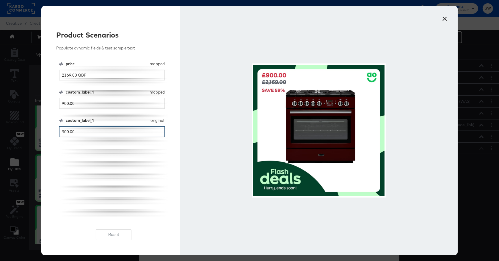
type input "900.00"
click at [445, 17] on button "×" at bounding box center [445, 17] width 11 height 11
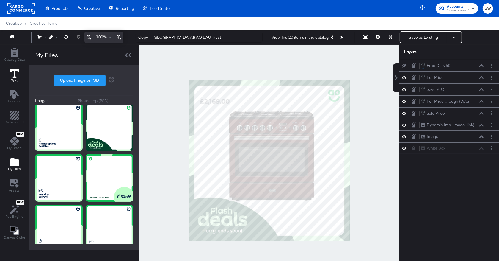
click at [12, 79] on span "Text" at bounding box center [14, 80] width 7 height 5
click at [16, 56] on icon "Add Rectangle" at bounding box center [14, 52] width 7 height 9
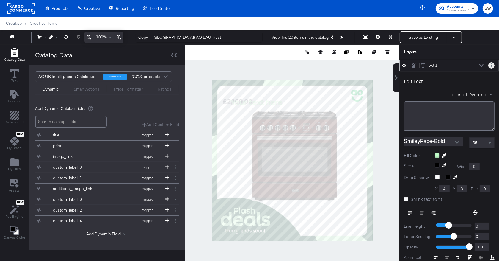
click at [490, 65] on button "Layer Options" at bounding box center [491, 65] width 6 height 6
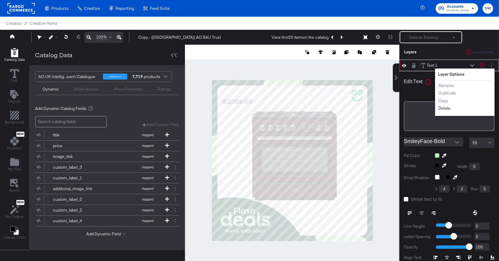
click at [446, 107] on button "Delete" at bounding box center [444, 108] width 13 height 6
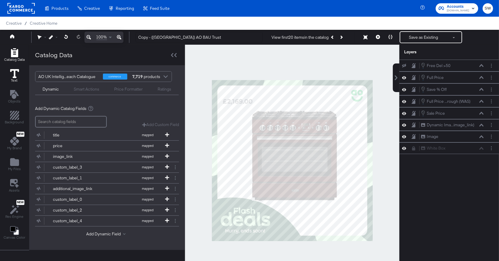
click at [14, 71] on icon at bounding box center [14, 73] width 9 height 9
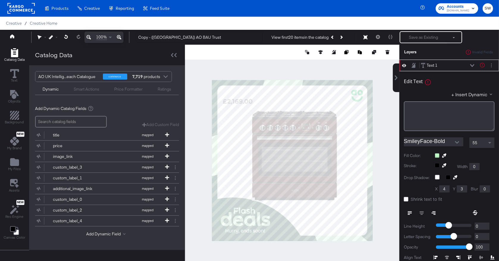
type input "446"
type input "75"
click at [495, 63] on div at bounding box center [492, 65] width 8 height 6
click at [493, 65] on button "Layer Options" at bounding box center [491, 65] width 6 height 6
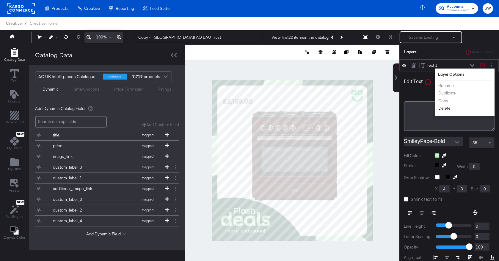
click at [443, 108] on button "Delete" at bounding box center [444, 108] width 13 height 6
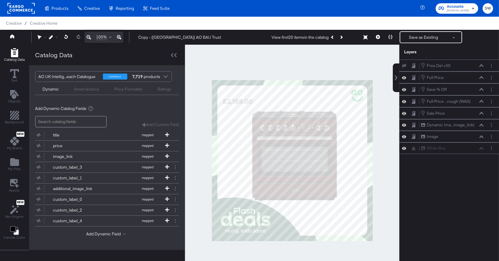
click at [84, 91] on div "Smart Actions" at bounding box center [87, 89] width 26 height 6
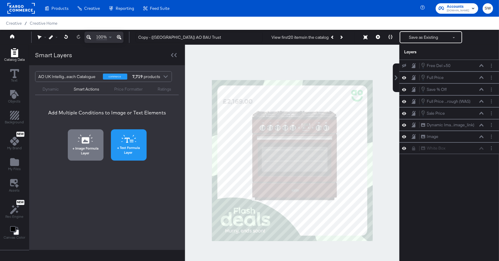
click at [122, 148] on span "Text Formula Layer" at bounding box center [129, 149] width 32 height 9
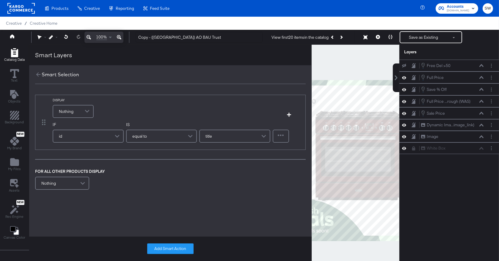
click at [68, 110] on span "Nothing" at bounding box center [66, 111] width 15 height 10
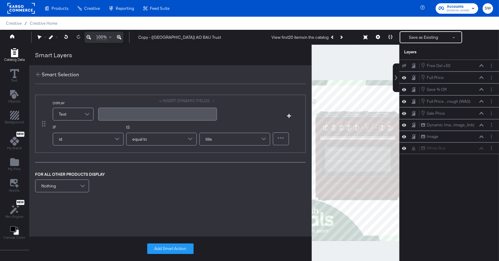
click at [131, 110] on div "﻿" at bounding box center [157, 113] width 119 height 13
click at [93, 140] on div "id" at bounding box center [88, 139] width 70 height 12
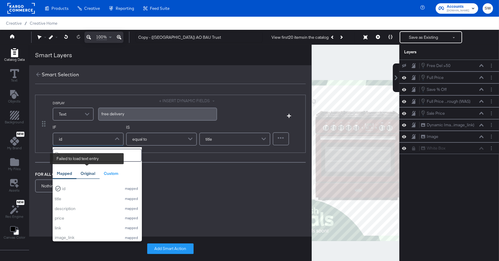
scroll to position [20, 0]
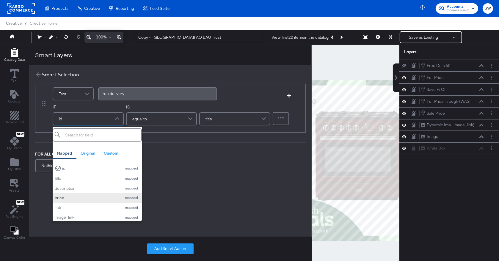
click at [65, 196] on div "price" at bounding box center [87, 198] width 64 height 6
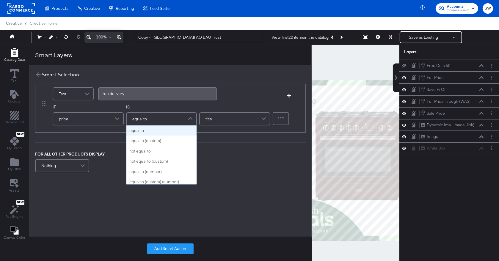
click at [155, 120] on div "equal to" at bounding box center [162, 119] width 70 height 12
click at [172, 119] on div "greater than (number)" at bounding box center [162, 119] width 70 height 12
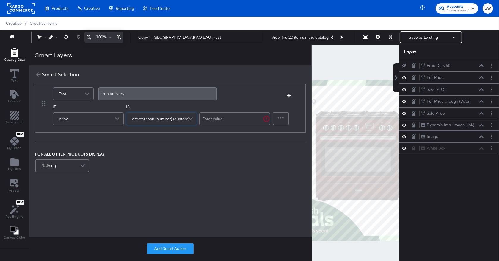
drag, startPoint x: 165, startPoint y: 141, endPoint x: 220, endPoint y: 126, distance: 56.9
click at [219, 119] on input "text" at bounding box center [234, 118] width 71 height 13
type input "50"
click at [174, 248] on button "Add Smart Action" at bounding box center [170, 248] width 46 height 11
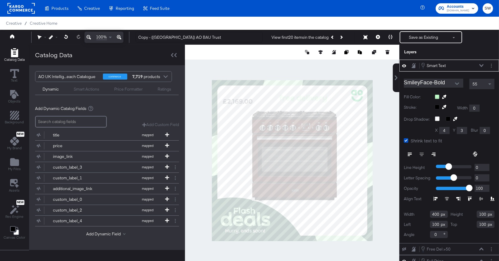
type input "404"
type input "75"
click at [377, 37] on icon at bounding box center [378, 37] width 4 height 4
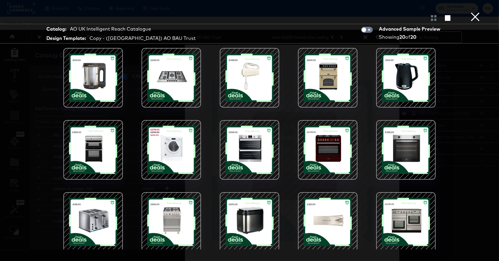
click at [80, 66] on div at bounding box center [93, 77] width 51 height 51
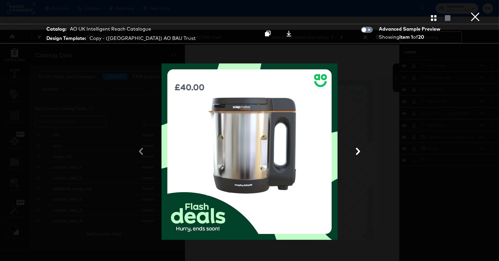
click at [474, 12] on button "×" at bounding box center [475, 6] width 12 height 12
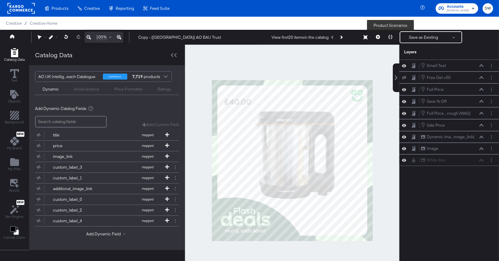
click at [388, 37] on button at bounding box center [390, 37] width 12 height 12
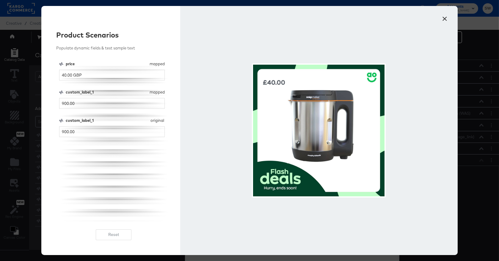
click at [448, 18] on button "×" at bounding box center [445, 17] width 11 height 11
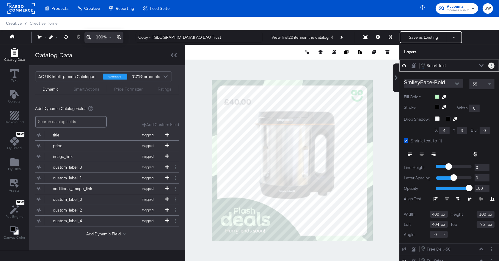
click at [492, 66] on button "Layer Options" at bounding box center [491, 65] width 6 height 6
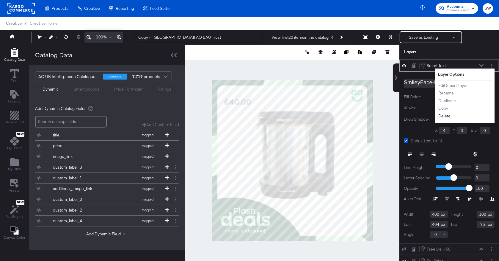
click at [448, 115] on button "Delete" at bounding box center [444, 116] width 13 height 6
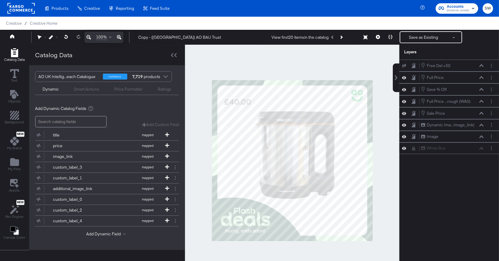
click at [89, 90] on div "Smart Actions" at bounding box center [87, 89] width 26 height 6
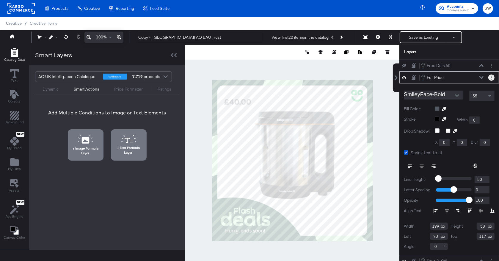
click at [491, 77] on icon "Layer Options" at bounding box center [491, 78] width 1 height 4
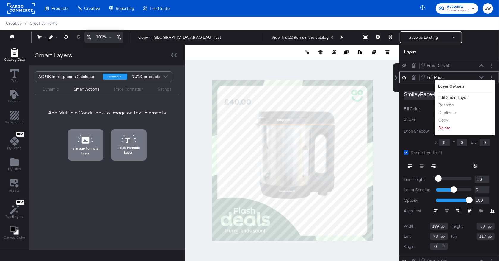
click at [459, 97] on button "Edit Smart Layer" at bounding box center [453, 97] width 30 height 6
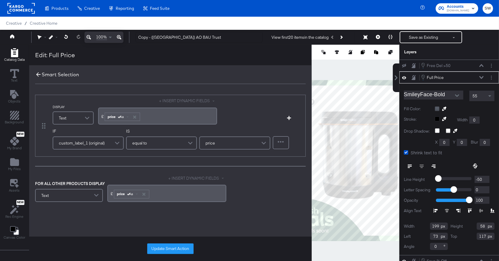
click at [35, 76] on icon at bounding box center [38, 74] width 7 height 7
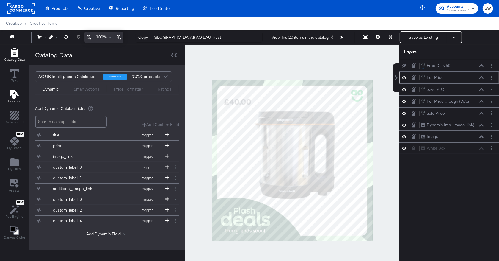
click at [11, 95] on icon "Add Text" at bounding box center [14, 94] width 9 height 9
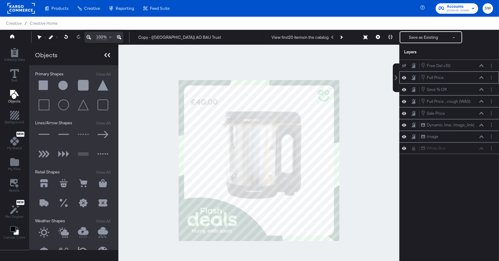
click at [106, 55] on icon at bounding box center [107, 55] width 6 height 4
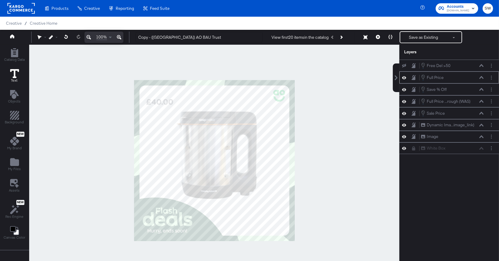
click at [11, 72] on icon at bounding box center [14, 73] width 9 height 9
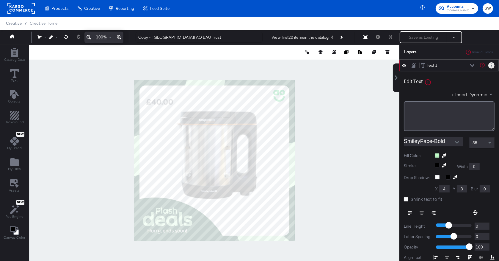
click at [492, 65] on icon "Layer Options" at bounding box center [491, 65] width 1 height 4
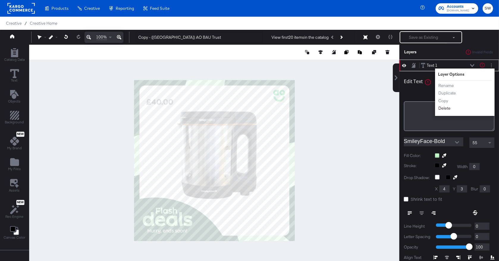
click at [444, 110] on button "Delete" at bounding box center [444, 108] width 13 height 6
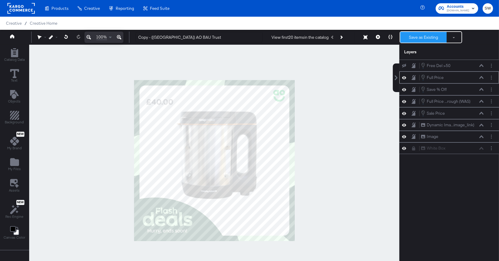
click at [435, 37] on button "Save as Existing" at bounding box center [423, 37] width 46 height 11
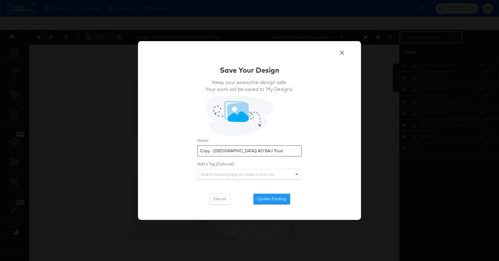
drag, startPoint x: 214, startPoint y: 150, endPoint x: 184, endPoint y: 148, distance: 30.4
click at [183, 148] on div "Save Your Design Keep your awesome design safe. Your work will be saved to ‘My …" at bounding box center [249, 130] width 223 height 179
drag, startPoint x: 232, startPoint y: 151, endPoint x: 209, endPoint y: 151, distance: 23.5
click at [230, 151] on input "UK) AO BAU Trust" at bounding box center [249, 150] width 104 height 11
type input "UK) AO BAU Trust"
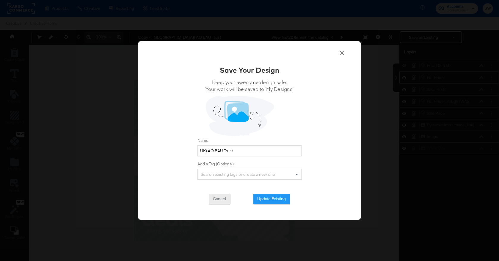
click at [222, 201] on button "Cancel" at bounding box center [219, 198] width 21 height 11
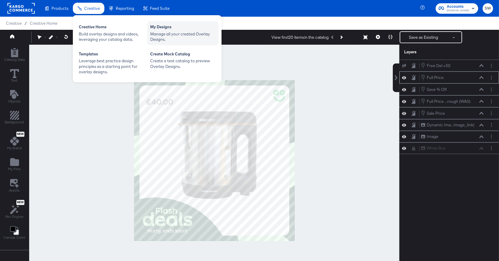
click at [173, 30] on div "My Designs" at bounding box center [182, 27] width 65 height 7
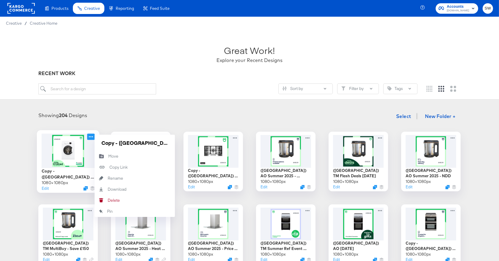
click at [92, 133] on icon at bounding box center [90, 136] width 7 height 6
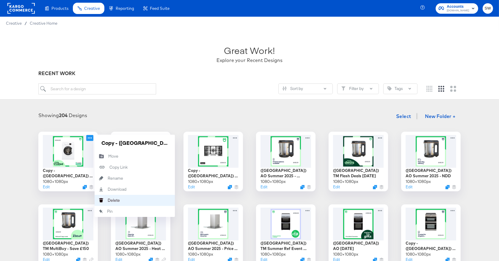
click at [110, 196] on button "Delete Delete" at bounding box center [135, 199] width 80 height 11
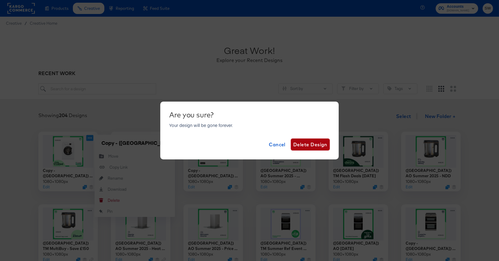
click at [308, 142] on span "Delete Design" at bounding box center [310, 144] width 34 height 8
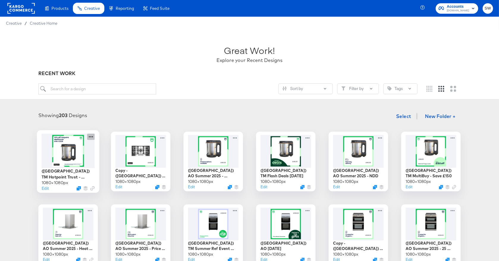
click at [91, 136] on icon at bounding box center [90, 136] width 7 height 6
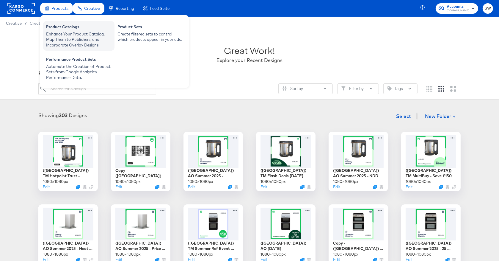
click at [67, 29] on div "Product Catalogs" at bounding box center [78, 27] width 65 height 7
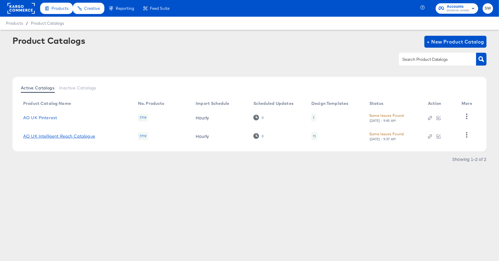
click at [78, 136] on link "AO UK Intelligent Reach Catalogue" at bounding box center [59, 136] width 72 height 5
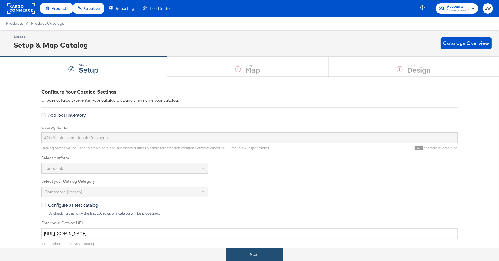
click at [265, 253] on button "Next" at bounding box center [254, 253] width 57 height 13
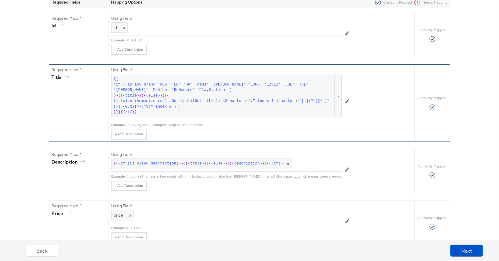
scroll to position [125, 0]
drag, startPoint x: 127, startPoint y: 124, endPoint x: 212, endPoint y: 125, distance: 85.4
click at [211, 125] on div "Morphy Richards Compact Soup Maker Stainless" at bounding box center [234, 125] width 216 height 5
drag, startPoint x: 212, startPoint y: 125, endPoint x: 176, endPoint y: 127, distance: 36.0
click at [212, 125] on div "Morphy Richards Compact Soup Maker Stainless" at bounding box center [234, 125] width 216 height 5
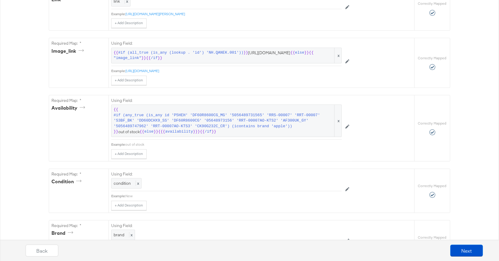
scroll to position [390, 0]
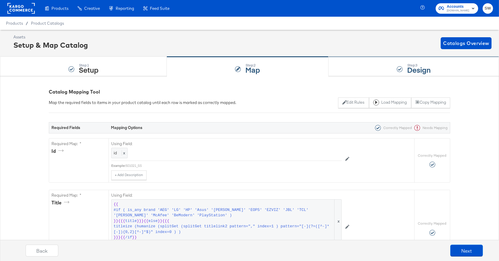
click at [352, 70] on div "Step: 3 Design" at bounding box center [414, 67] width 170 height 20
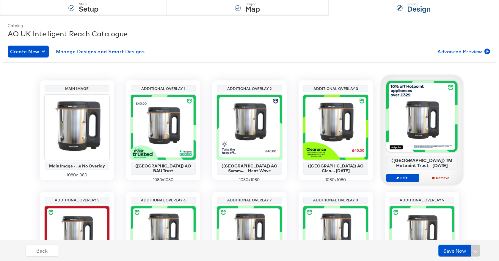
scroll to position [62, 0]
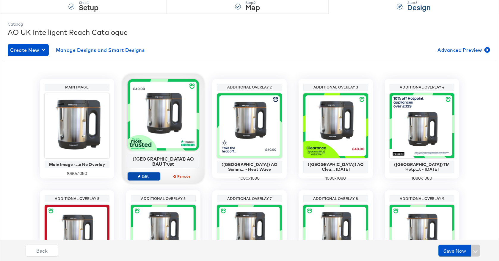
click at [142, 174] on span "Edit" at bounding box center [143, 176] width 27 height 4
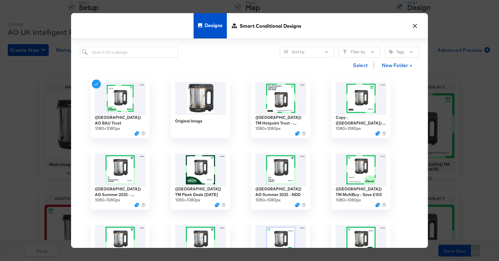
click at [416, 25] on button "×" at bounding box center [415, 24] width 11 height 11
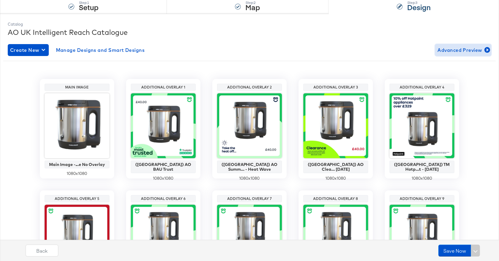
click at [450, 49] on span "Advanced Preview" at bounding box center [462, 50] width 51 height 8
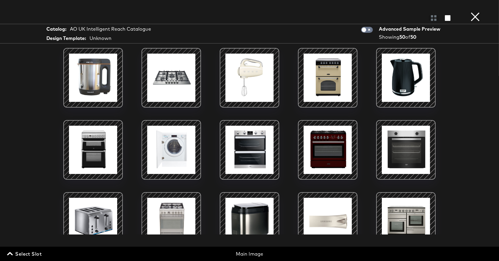
click at [33, 249] on div "Select Slot Main Image" at bounding box center [249, 251] width 499 height 11
click at [37, 253] on span "Select Slot" at bounding box center [24, 253] width 33 height 8
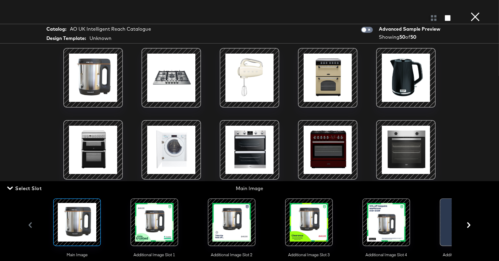
click at [152, 218] on div at bounding box center [154, 222] width 40 height 40
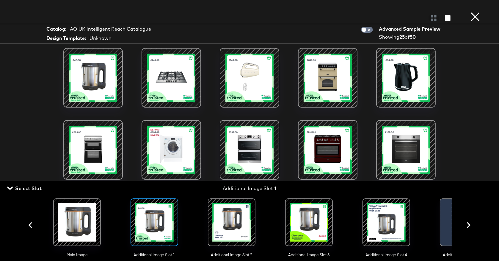
click at [33, 186] on span "Select Slot" at bounding box center [24, 188] width 33 height 8
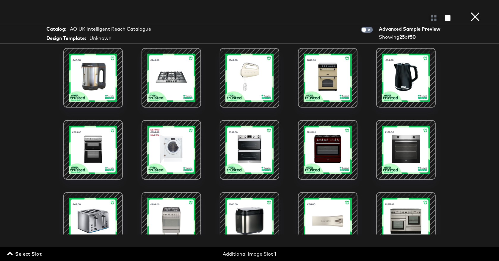
click at [95, 140] on div at bounding box center [93, 149] width 51 height 51
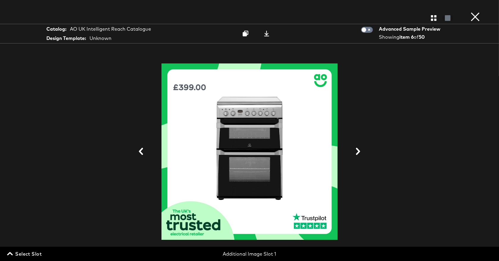
click at [359, 152] on icon at bounding box center [358, 151] width 4 height 7
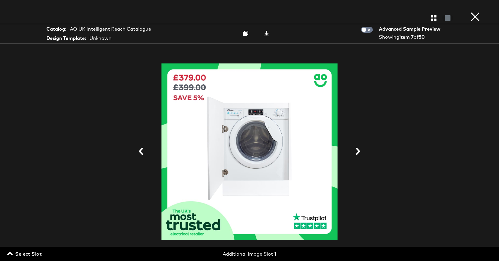
click at [359, 152] on icon at bounding box center [358, 151] width 4 height 7
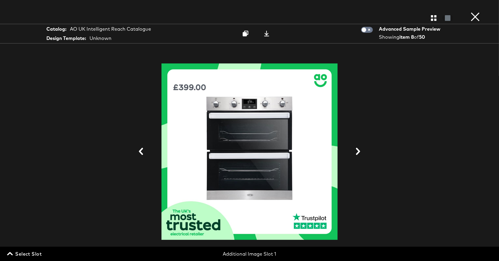
click at [359, 152] on icon at bounding box center [358, 151] width 4 height 7
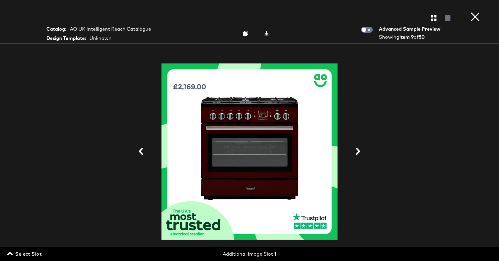
click at [359, 152] on icon at bounding box center [358, 151] width 4 height 7
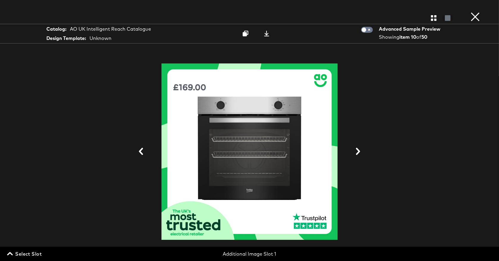
click at [475, 12] on button "×" at bounding box center [475, 6] width 12 height 12
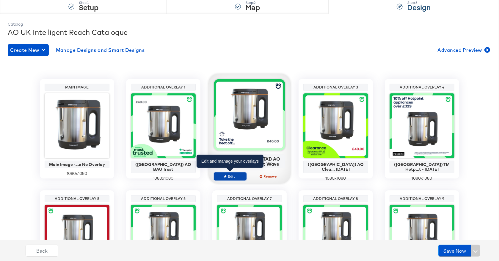
click at [236, 172] on button "Edit" at bounding box center [230, 176] width 33 height 8
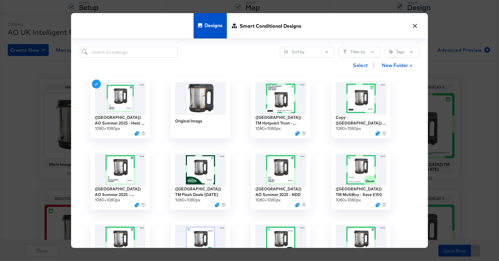
click at [415, 27] on button "×" at bounding box center [415, 24] width 11 height 11
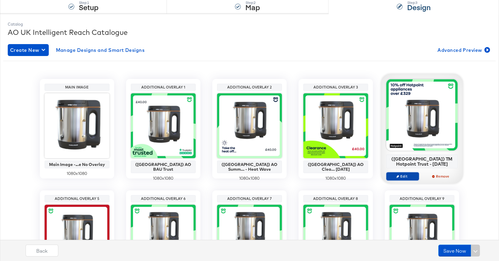
click at [402, 177] on span "Edit" at bounding box center [402, 176] width 27 height 4
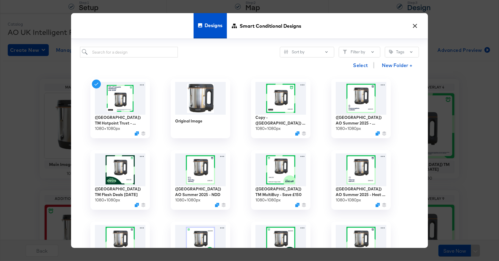
drag, startPoint x: 414, startPoint y: 25, endPoint x: 417, endPoint y: 75, distance: 49.4
click at [414, 25] on button "×" at bounding box center [415, 24] width 11 height 11
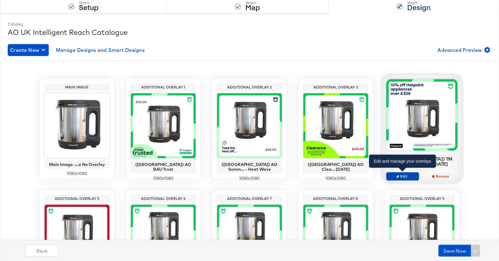
click at [403, 175] on span "Edit" at bounding box center [402, 176] width 27 height 4
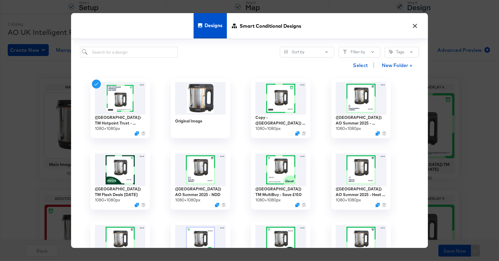
click at [416, 24] on button "×" at bounding box center [415, 24] width 11 height 11
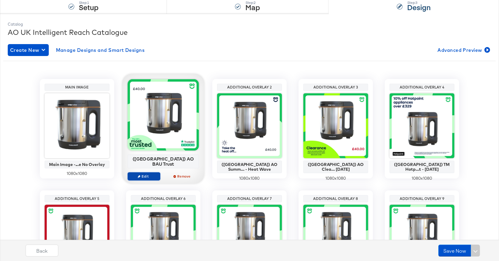
click at [145, 174] on span "Edit" at bounding box center [143, 176] width 27 height 4
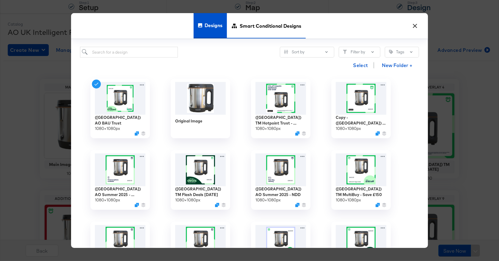
click at [253, 32] on span "Smart Conditional Designs" at bounding box center [271, 25] width 62 height 26
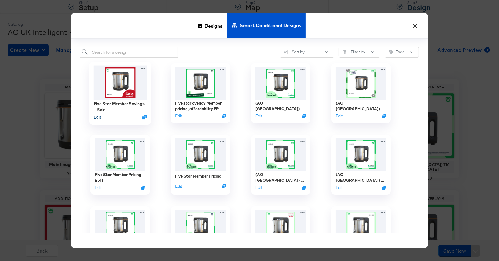
click at [97, 118] on button "Edit" at bounding box center [97, 117] width 7 height 6
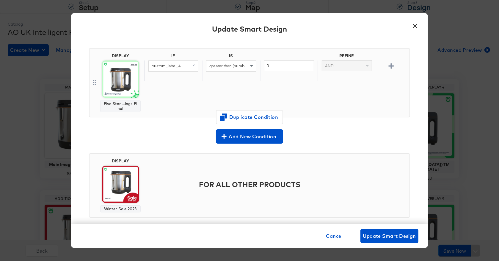
scroll to position [0, 0]
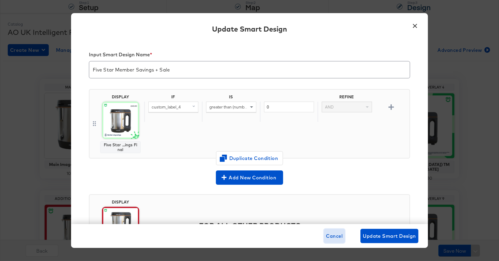
click at [329, 236] on span "Cancel" at bounding box center [334, 235] width 17 height 8
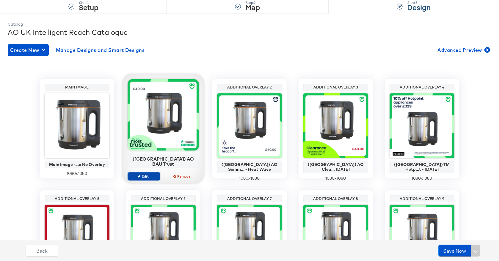
click at [147, 174] on span "Edit" at bounding box center [143, 176] width 27 height 4
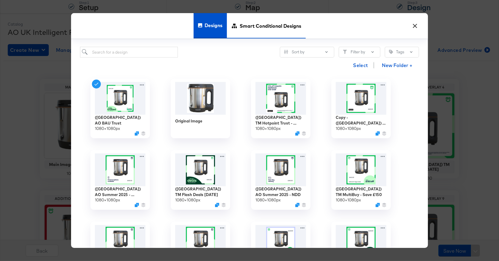
click at [271, 23] on span "Smart Conditional Designs" at bounding box center [271, 25] width 62 height 26
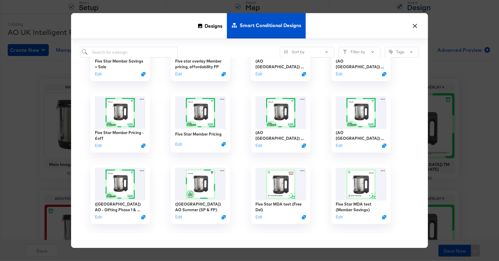
scroll to position [43, 0]
click at [339, 145] on button "Edit" at bounding box center [338, 146] width 7 height 6
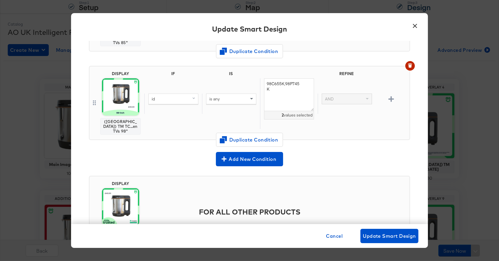
scroll to position [205, 0]
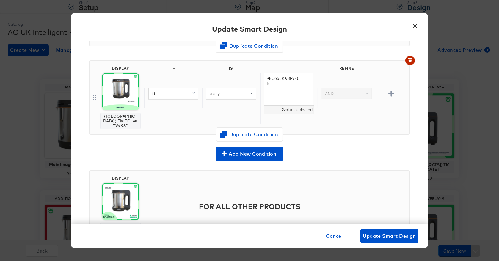
click at [414, 25] on button "×" at bounding box center [415, 24] width 11 height 11
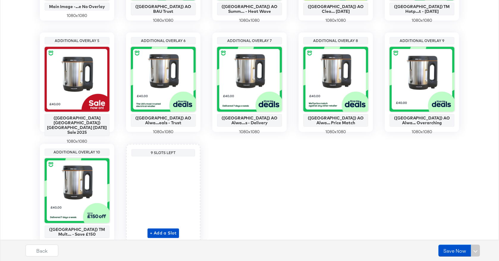
scroll to position [238, 0]
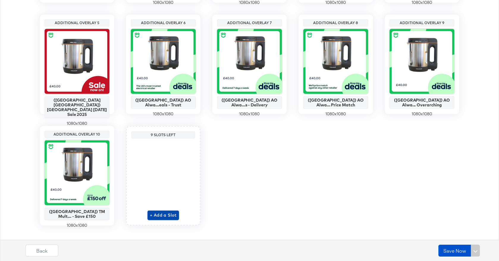
click at [164, 214] on span "+ Add a Slot" at bounding box center [163, 214] width 27 height 7
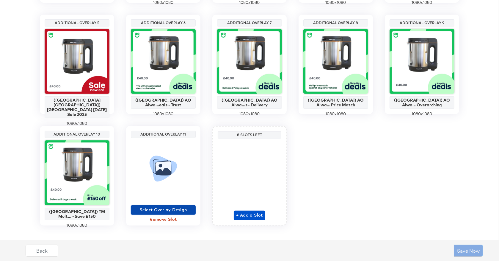
click at [164, 209] on span "Select Overlay Design" at bounding box center [163, 209] width 60 height 7
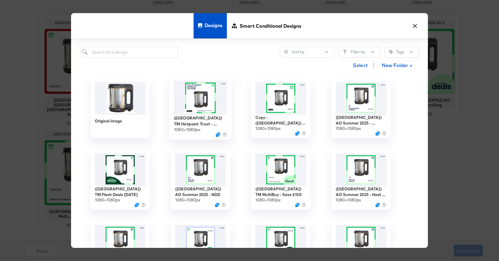
click at [203, 106] on img at bounding box center [200, 98] width 53 height 34
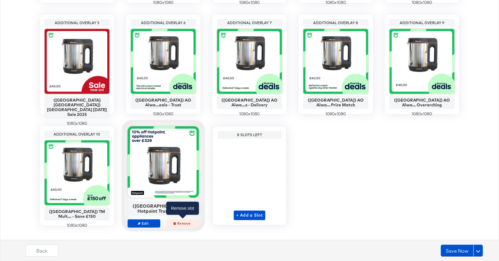
click at [178, 221] on span "Remove" at bounding box center [182, 223] width 27 height 4
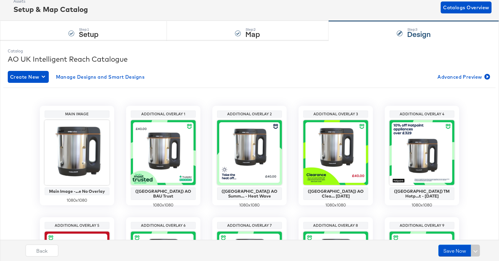
scroll to position [0, 0]
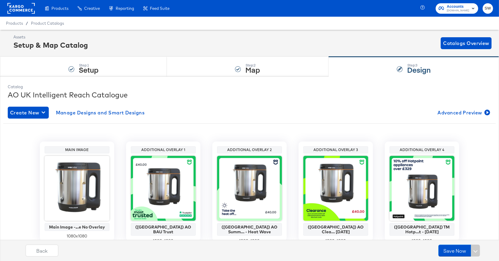
click at [22, 6] on rect at bounding box center [20, 8] width 27 height 11
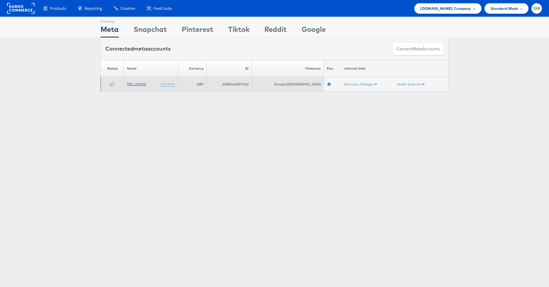
click at [135, 85] on link "DRL Limited" at bounding box center [136, 83] width 19 height 4
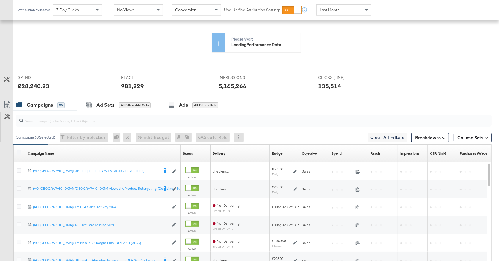
scroll to position [138, 0]
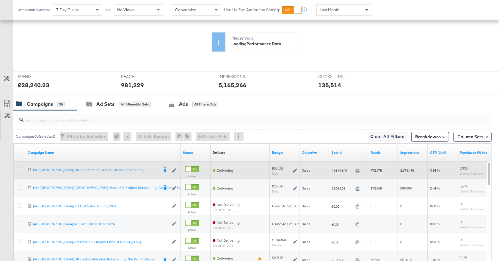
click at [19, 170] on icon at bounding box center [19, 169] width 4 height 4
click at [0, 0] on input "checkbox" at bounding box center [0, 0] width 0 height 0
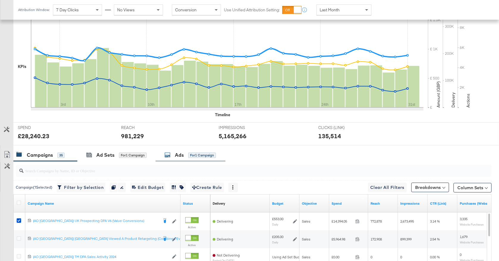
click at [202, 156] on div "for 1 Campaign" at bounding box center [202, 154] width 28 height 5
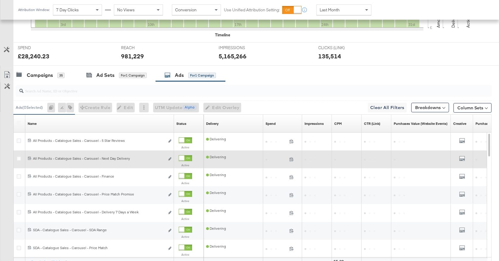
scroll to position [220, 0]
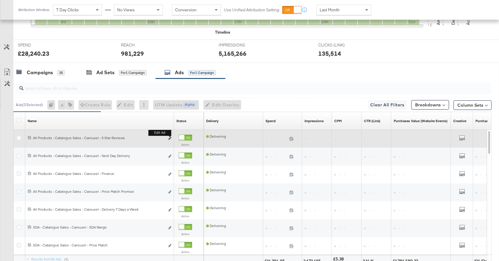
click at [169, 138] on icon "link" at bounding box center [169, 138] width 3 height 3
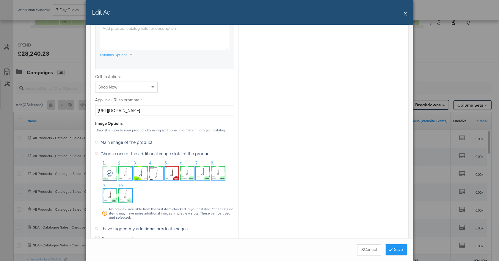
scroll to position [502, 0]
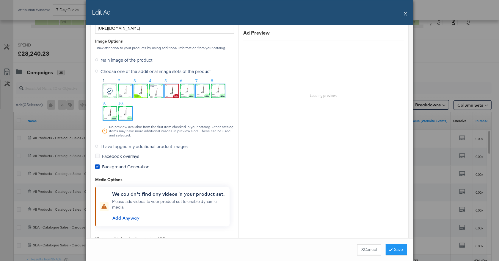
click at [101, 60] on span "Main image of the product" at bounding box center [127, 60] width 52 height 6
click at [0, 0] on input "Main image of the product" at bounding box center [0, 0] width 0 height 0
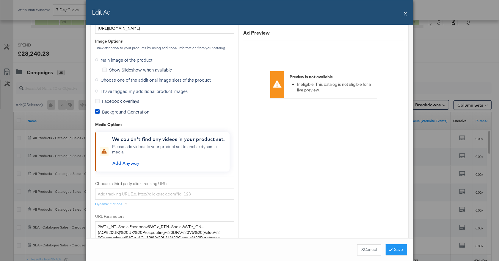
click at [98, 78] on label "Choose one of the additional image slots of the product" at bounding box center [154, 79] width 118 height 9
click at [0, 0] on input "Choose one of the additional image slots of the product" at bounding box center [0, 0] width 0 height 0
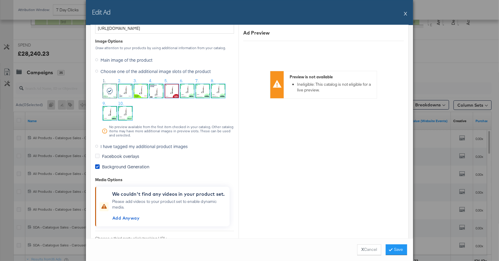
click at [136, 112] on ol "1. 2. 3. 4. 5. 6. 7. 8. 9. 10." at bounding box center [168, 100] width 132 height 45
click at [139, 109] on ol "1. 2. 3. 4. 5. 6. 7. 8. 9. 10." at bounding box center [168, 100] width 132 height 45
click at [207, 90] on img at bounding box center [203, 91] width 14 height 14
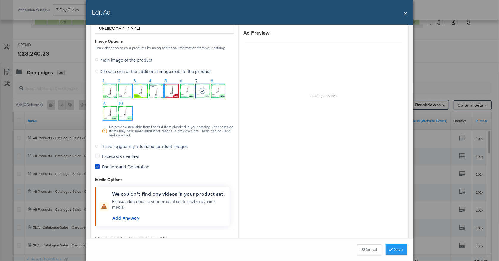
click at [406, 14] on button "X" at bounding box center [405, 13] width 3 height 12
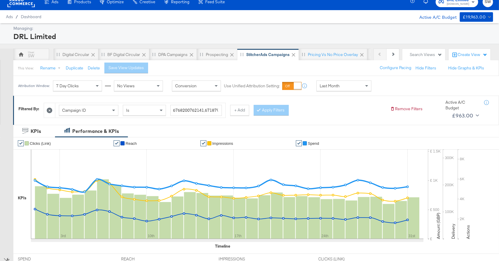
scroll to position [0, 0]
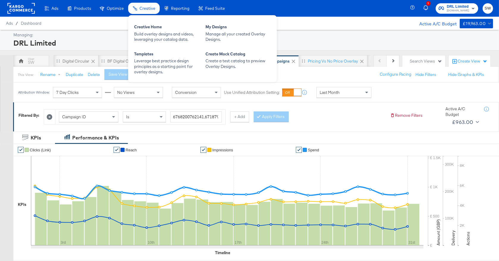
click at [152, 10] on span "Creative" at bounding box center [147, 8] width 16 height 5
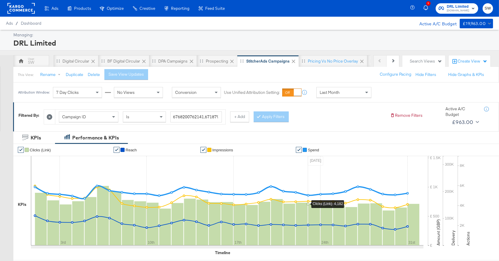
click at [23, 8] on rect at bounding box center [20, 8] width 27 height 11
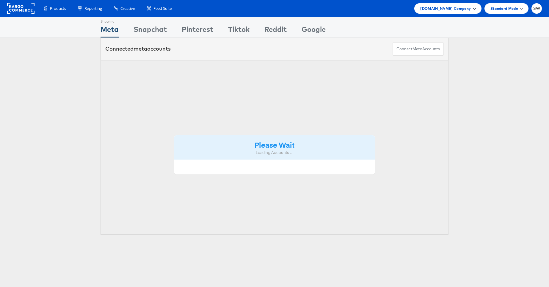
click at [448, 9] on span "[DOMAIN_NAME] Company" at bounding box center [445, 8] width 51 height 6
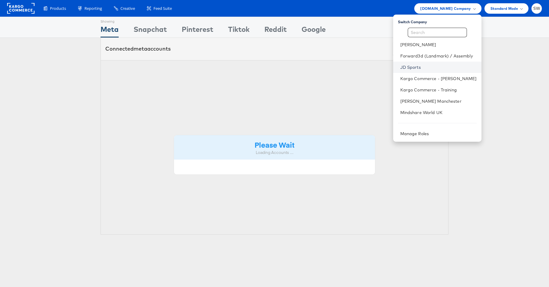
click at [416, 67] on link "JD Sports" at bounding box center [438, 67] width 76 height 6
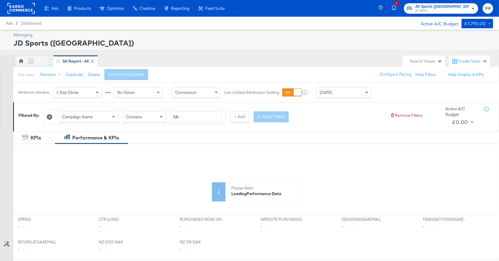
click at [326, 91] on span "[DATE]" at bounding box center [326, 92] width 12 height 5
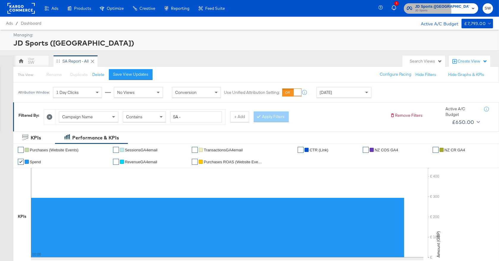
click at [444, 12] on span "JD Sports" at bounding box center [442, 10] width 54 height 5
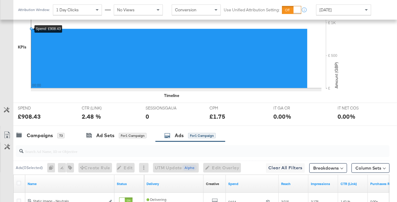
scroll to position [289, 0]
